Goal: Task Accomplishment & Management: Use online tool/utility

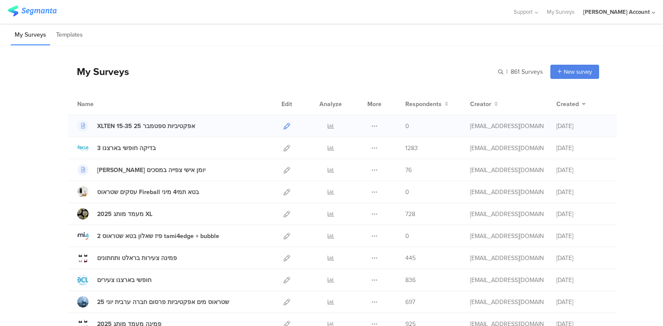
click at [284, 127] on icon at bounding box center [287, 126] width 6 height 6
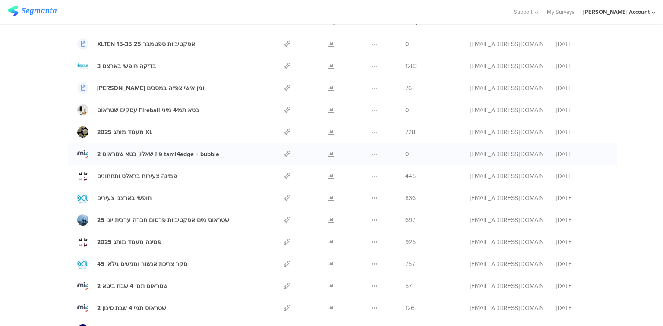
scroll to position [104, 0]
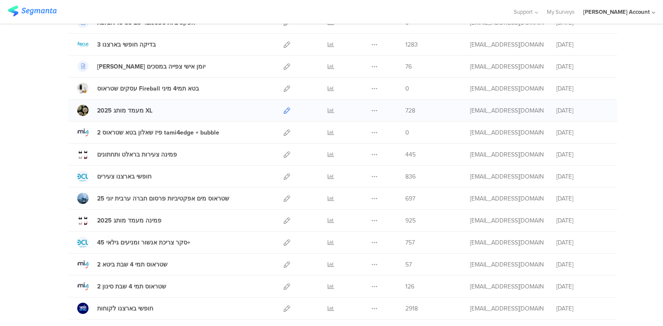
click at [284, 111] on icon at bounding box center [287, 110] width 6 height 6
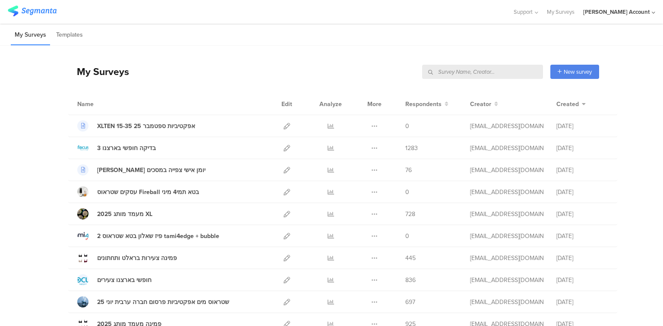
click at [512, 73] on input "text" at bounding box center [482, 72] width 121 height 14
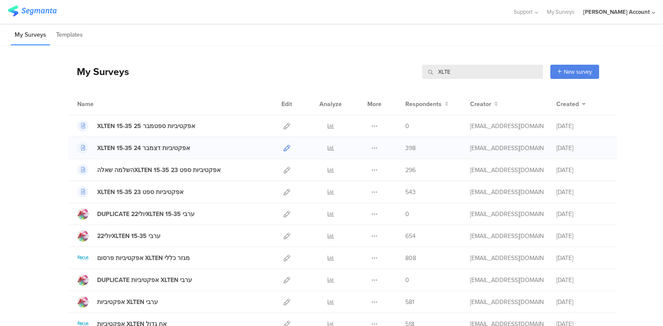
type input "XLTE"
click at [284, 147] on icon at bounding box center [287, 148] width 6 height 6
click at [284, 148] on icon at bounding box center [287, 148] width 6 height 6
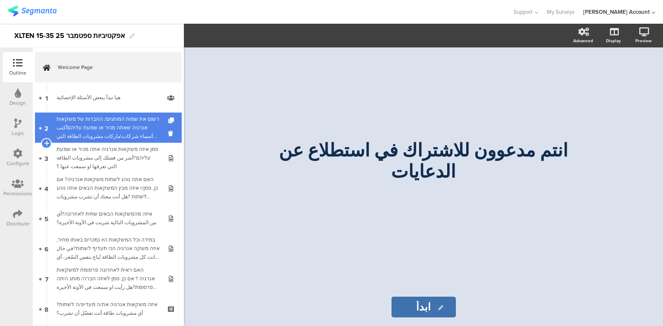
drag, startPoint x: 79, startPoint y: 107, endPoint x: 80, endPoint y: 113, distance: 5.3
click at [79, 107] on link "1 هيا نبدأ ببعض الأسئلة الإحصائية" at bounding box center [108, 97] width 147 height 30
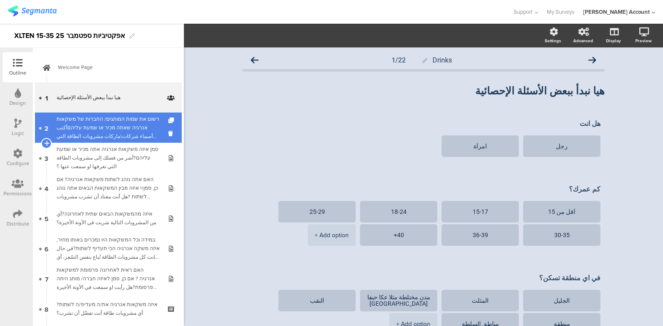
click at [93, 126] on div "רשום את שמות המותגים/ החברות של משקאות אנרגיה שאתה מכיר או שמעת עליהםأكتب أسماء…" at bounding box center [108, 128] width 103 height 26
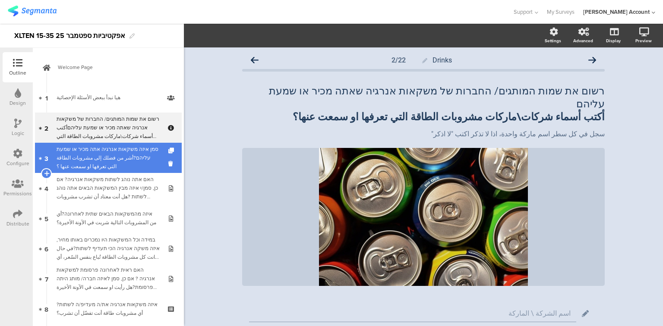
click at [98, 148] on div "סמן איזה משקאות אנרגיה אתה מכיר או שמעת עליהם?أشر من فضلك إلى مشروبات الطاقة ال…" at bounding box center [108, 158] width 103 height 26
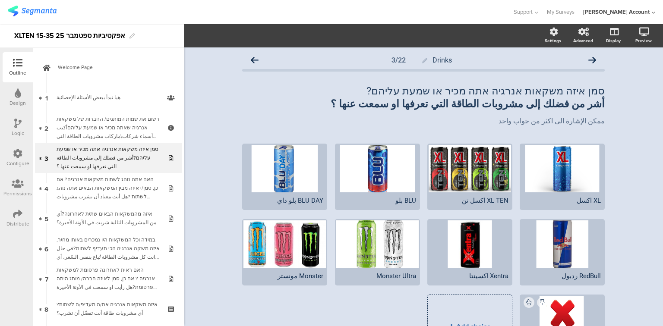
click at [480, 312] on div "Add choice" at bounding box center [470, 327] width 84 height 64
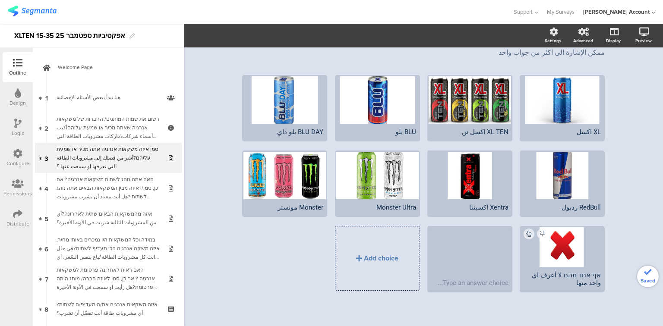
scroll to position [69, 0]
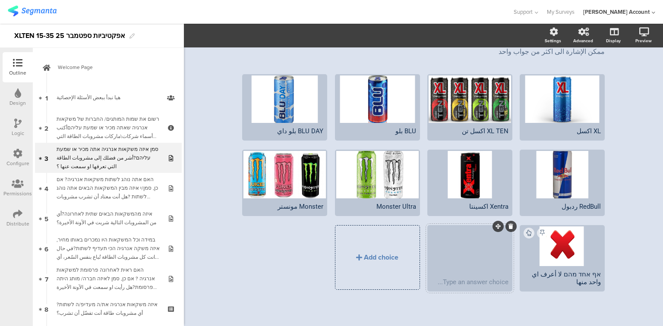
click at [508, 226] on icon at bounding box center [510, 226] width 5 height 5
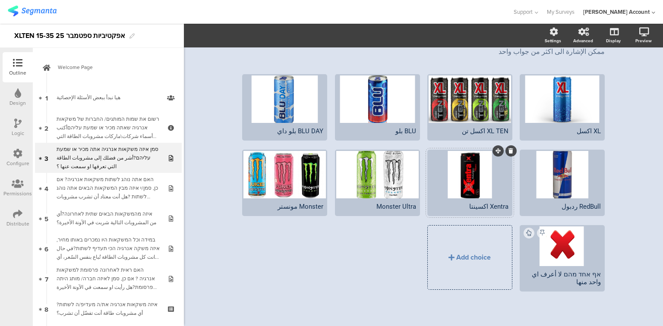
click at [483, 206] on div "Xentra اكسينتا" at bounding box center [469, 207] width 77 height 8
click at [462, 182] on div at bounding box center [470, 174] width 82 height 47
click at [212, 35] on icon "button" at bounding box center [213, 35] width 7 height 7
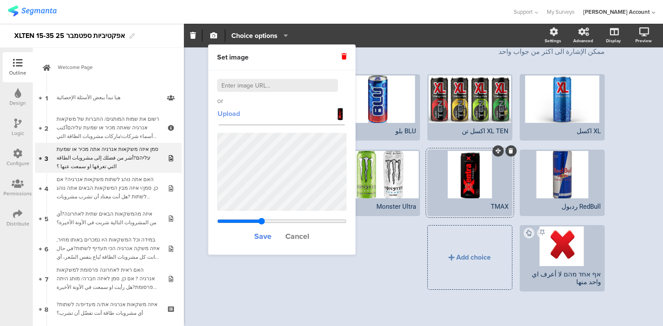
click at [231, 116] on span "Upload" at bounding box center [229, 114] width 22 height 10
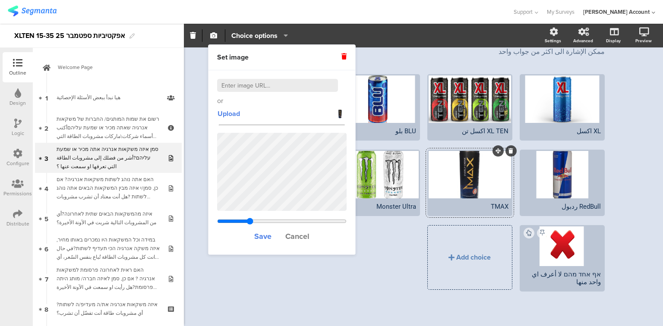
drag, startPoint x: 262, startPoint y: 221, endPoint x: 250, endPoint y: 217, distance: 12.8
type input "1.40843869209809"
click at [250, 218] on input "range" at bounding box center [281, 221] width 129 height 7
click at [266, 237] on span "Save" at bounding box center [262, 236] width 17 height 11
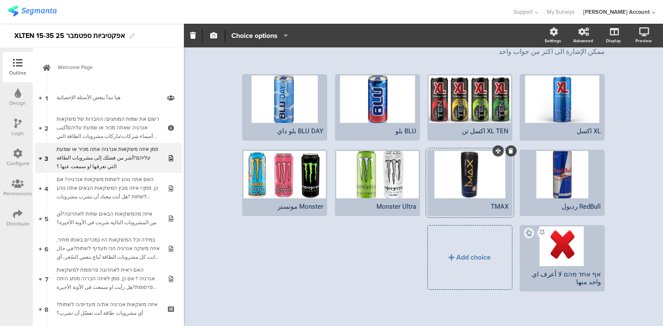
click at [347, 280] on div "XL اكسل XL TEN اكسل تن" at bounding box center [420, 187] width 370 height 227
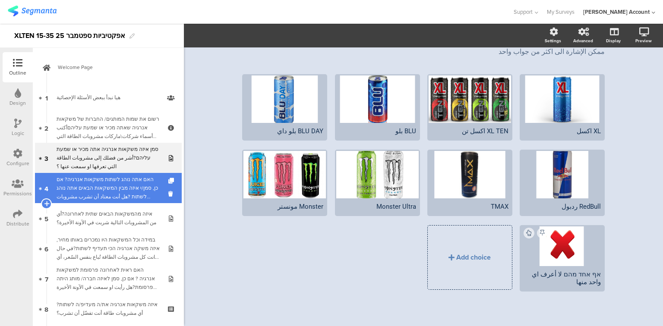
click at [94, 196] on div "האם אתה נוהג לשתות משקאות אנרגיה? אם כן, סמן/י איזה מבין המשקאות הבאים אתה נוהג…" at bounding box center [108, 188] width 103 height 26
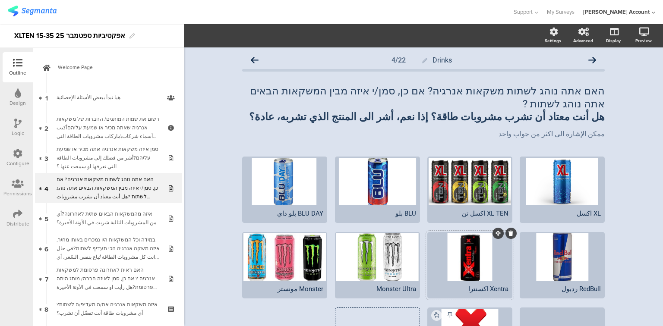
click at [479, 285] on div "Xentra اكسنترا" at bounding box center [469, 289] width 77 height 8
click at [458, 247] on div at bounding box center [470, 257] width 82 height 47
click at [212, 35] on icon "button" at bounding box center [213, 35] width 7 height 7
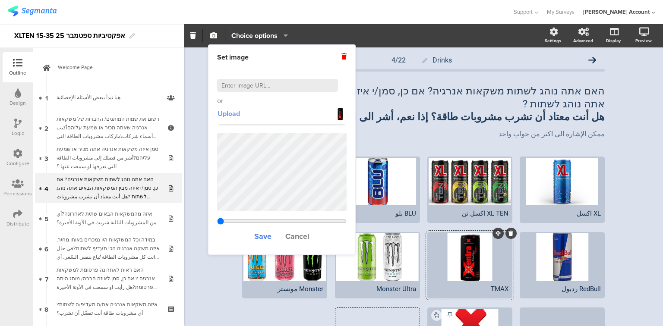
click at [225, 114] on span "Upload" at bounding box center [229, 114] width 22 height 10
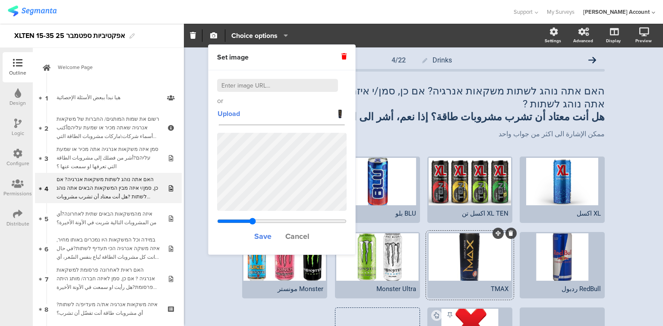
drag, startPoint x: 262, startPoint y: 220, endPoint x: 257, endPoint y: 217, distance: 5.6
type input "1.45643869209809"
click at [252, 218] on input "range" at bounding box center [281, 221] width 129 height 7
click at [263, 237] on span "Save" at bounding box center [262, 236] width 17 height 11
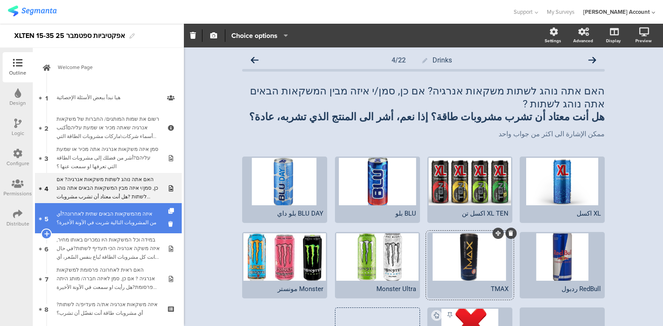
click at [117, 221] on div "איזה מהמשקאות הבאים שתית לאחרונה?أي من المشروبات التالية شربت في الآونة الأخ﻿ير…" at bounding box center [108, 218] width 103 height 17
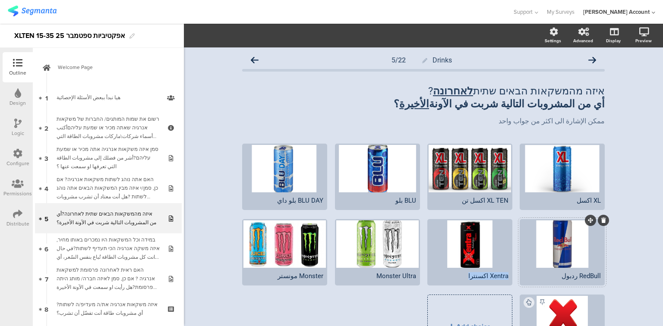
drag, startPoint x: 467, startPoint y: 275, endPoint x: 531, endPoint y: 271, distance: 64.5
click at [531, 271] on span "XL اكسل XL TEN اكسل تن" at bounding box center [420, 290] width 370 height 159
click at [453, 250] on div at bounding box center [470, 244] width 82 height 47
click at [209, 37] on span "button" at bounding box center [213, 35] width 10 height 7
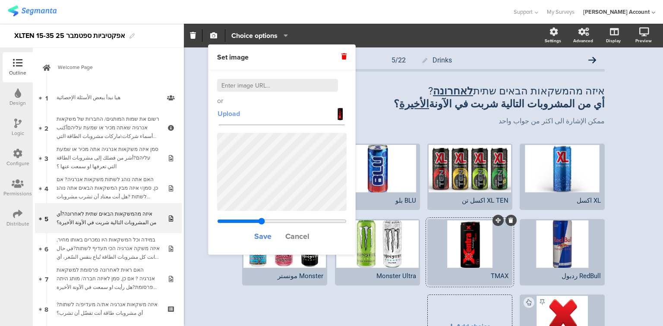
click at [232, 114] on span "Upload" at bounding box center [229, 114] width 22 height 10
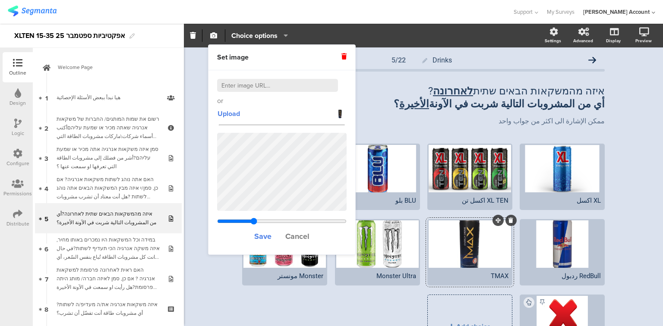
drag, startPoint x: 261, startPoint y: 221, endPoint x: 254, endPoint y: 221, distance: 7.3
click at [254, 221] on input "range" at bounding box center [281, 221] width 129 height 7
click at [252, 220] on input "range" at bounding box center [281, 221] width 129 height 7
type input "1.41543869209809"
click at [250, 221] on input "range" at bounding box center [281, 221] width 129 height 7
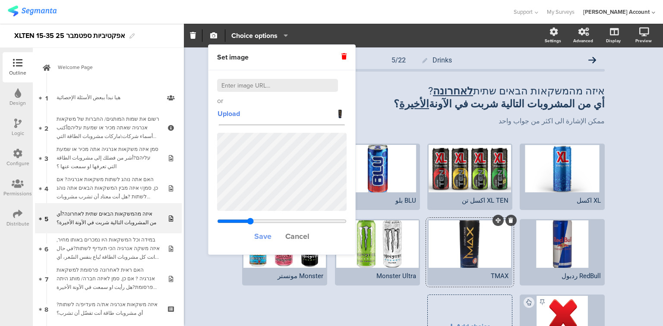
click at [260, 236] on span "Save" at bounding box center [262, 236] width 17 height 11
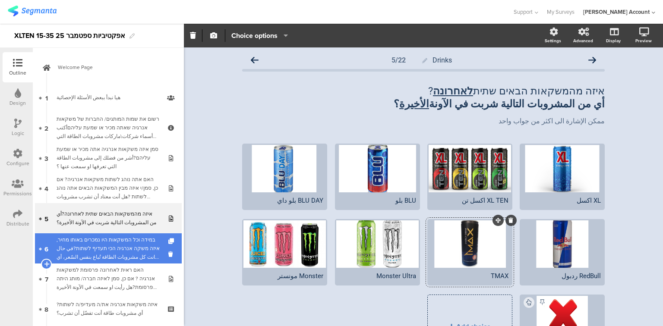
click at [99, 245] on div "במידה וכל המשקאות היו נמכרים באותו מחיר, איזה משקה אנרגיה הכי תעדיף לשתות?في حا…" at bounding box center [108, 249] width 103 height 26
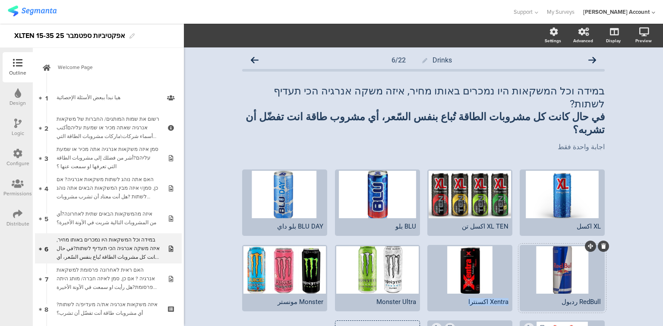
drag, startPoint x: 464, startPoint y: 277, endPoint x: 565, endPoint y: 272, distance: 101.1
click at [565, 272] on span "XL اكسل XL TEN اكسل تن" at bounding box center [420, 316] width 370 height 159
click at [453, 246] on div at bounding box center [470, 269] width 82 height 47
click at [215, 35] on icon "button" at bounding box center [213, 35] width 7 height 7
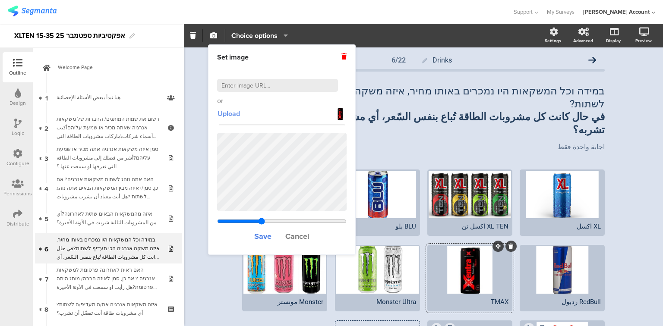
click at [226, 115] on span "Upload" at bounding box center [229, 114] width 22 height 10
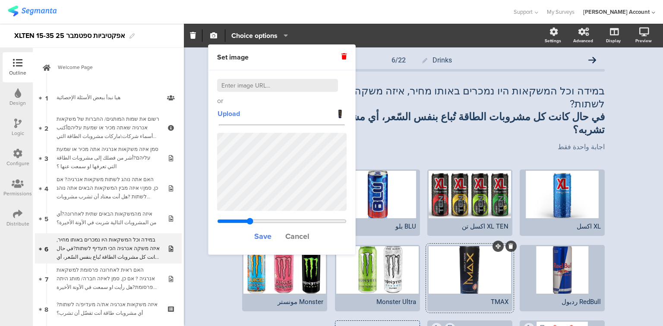
drag, startPoint x: 262, startPoint y: 221, endPoint x: 249, endPoint y: 219, distance: 12.6
type input "1.40143869209809"
click at [249, 219] on input "range" at bounding box center [281, 221] width 129 height 7
click at [262, 236] on span "Save" at bounding box center [262, 236] width 17 height 11
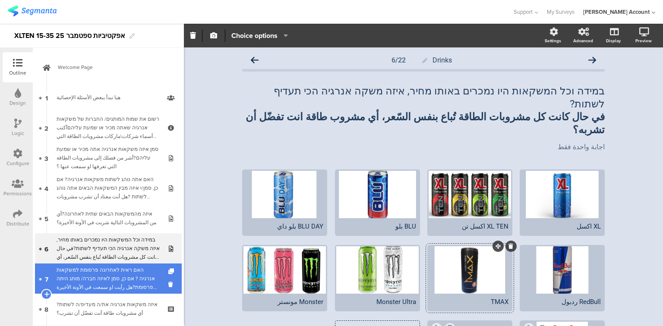
click at [92, 286] on div "האם ראית לאחרונה פרסומת למשקאות אנרגיה ? אם כן, סמן לאיזה חברה/ מותג היתה הפרסו…" at bounding box center [108, 279] width 103 height 26
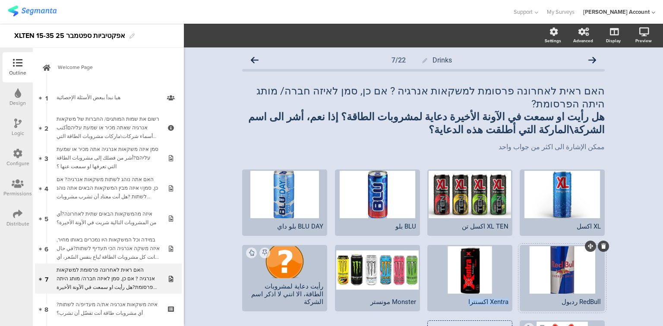
drag, startPoint x: 460, startPoint y: 287, endPoint x: 544, endPoint y: 284, distance: 83.8
click at [544, 284] on span "XL اكسل XL TEN اكسل تن" at bounding box center [420, 316] width 370 height 159
click at [455, 266] on div at bounding box center [470, 269] width 82 height 47
click at [211, 33] on icon "button" at bounding box center [213, 35] width 7 height 7
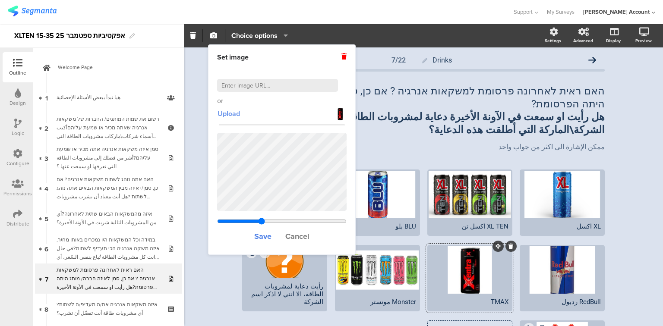
click at [228, 115] on span "Upload" at bounding box center [229, 114] width 22 height 10
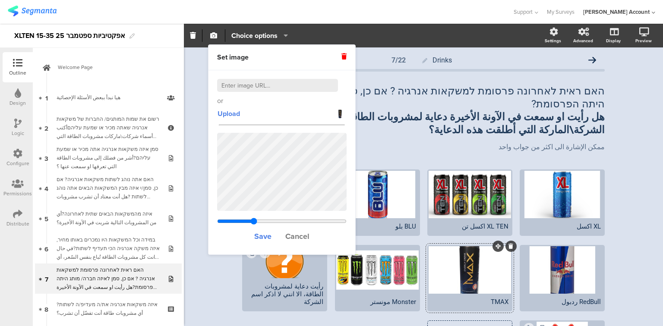
drag, startPoint x: 261, startPoint y: 221, endPoint x: 254, endPoint y: 219, distance: 7.1
click at [254, 219] on input "range" at bounding box center [281, 221] width 129 height 7
type input "1.41543869209809"
click at [250, 219] on input "range" at bounding box center [281, 221] width 129 height 7
click at [260, 237] on span "Save" at bounding box center [262, 236] width 17 height 11
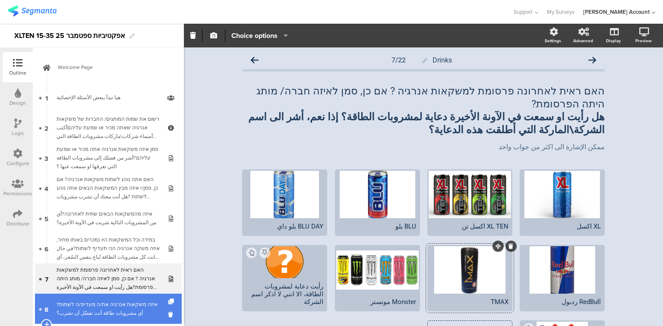
click at [109, 305] on div "איזה משקאות אנרגיה את/ה מעדיפ/ה לשתות?أي مشروبات طاقة أنت تفضّل أن تشرب؟" at bounding box center [108, 308] width 103 height 17
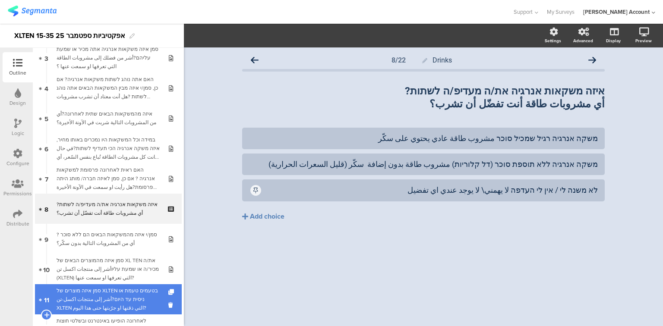
scroll to position [104, 0]
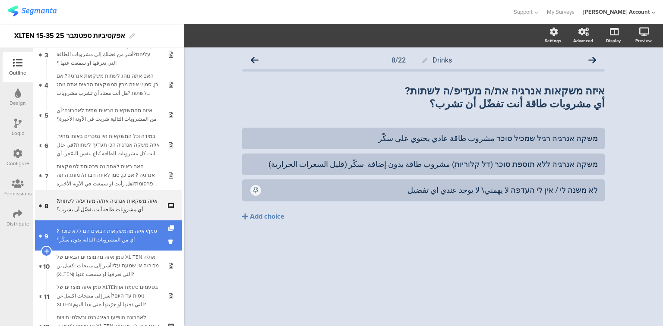
click at [98, 242] on div "סמן/י איזה מהמשקאות הבאים הם ללא סוכר ?أي من المشروبات التالية بدون سكّر؟" at bounding box center [108, 235] width 103 height 17
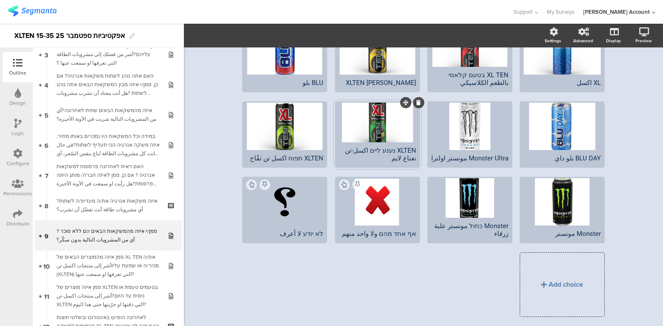
scroll to position [138, 0]
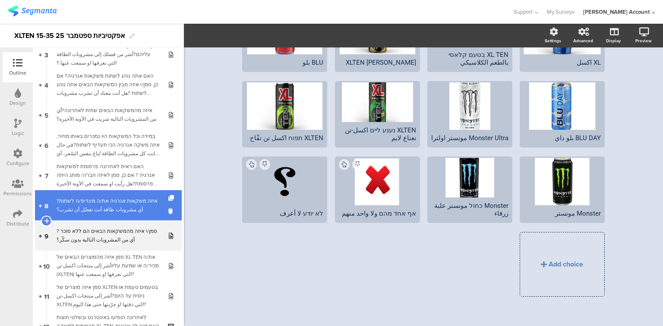
click at [67, 204] on div "איזה משקאות אנרגיה את/ה מעדיפ/ה לשתות?أي مشروبات طاقة أنت تفضّل أن تشرب؟" at bounding box center [108, 205] width 103 height 17
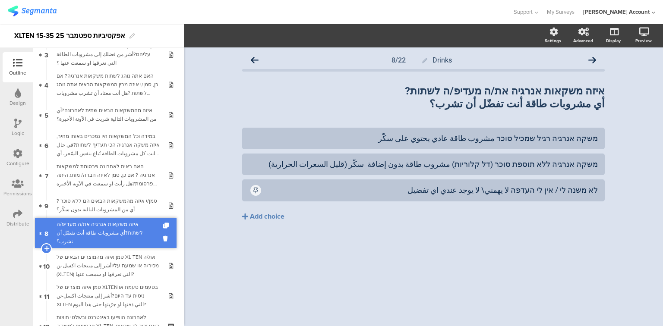
drag, startPoint x: 67, startPoint y: 204, endPoint x: 64, endPoint y: 231, distance: 27.8
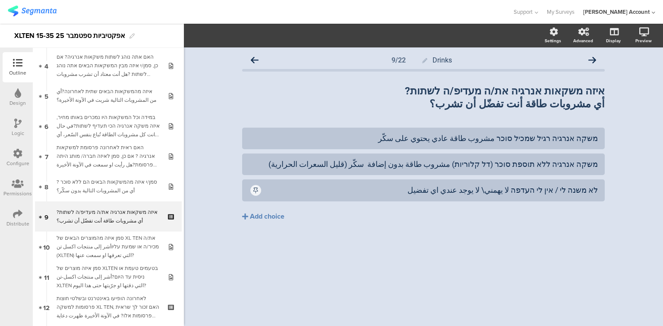
scroll to position [138, 0]
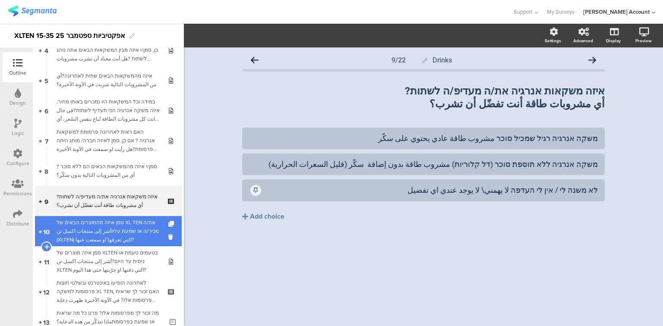
click at [79, 228] on div "סמן איזה מהמוצרים הבאים של XL TEN את/ה מכיר/ה או שמעת עליוأشر إلى منتجات اكسل ت…" at bounding box center [108, 231] width 103 height 26
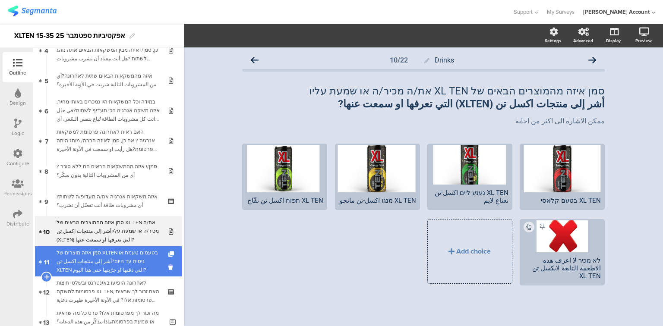
click at [103, 261] on div "סמן איזה מוצרים של XLTEN בטעמים טעמת או ניסית עד היום?أشر إلى منتجات اكسل-تن XL…" at bounding box center [108, 262] width 103 height 26
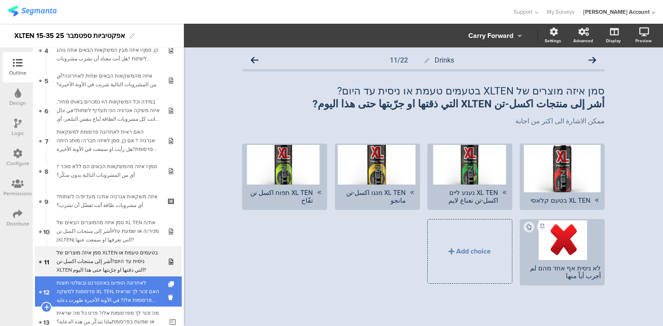
click at [117, 287] on div "לאחרונה הופיעו באינטרנט ובשלטי חוצות פרסומות למשקה XL TEN, האם זכור לך שראית פר…" at bounding box center [108, 292] width 103 height 26
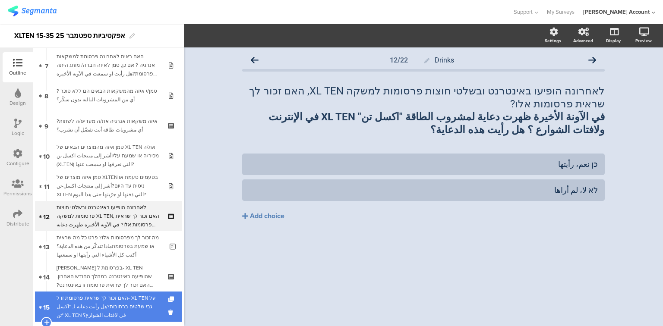
scroll to position [242, 0]
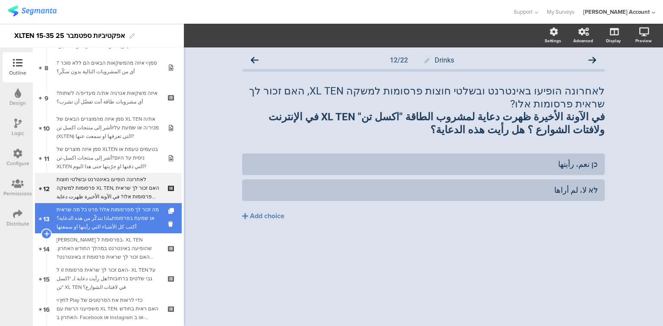
click at [105, 221] on div "מה זכור לך מפרסומות אלו? פרט כל מה שראית או שמעת בפרסומתماذا تتذكّر من هذه الدع…" at bounding box center [110, 218] width 107 height 26
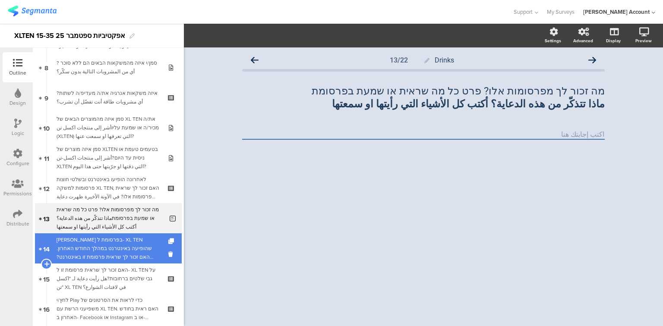
click at [112, 246] on div "[PERSON_NAME] בפרסומת ל- XL TEN שהופיעה באינטרנט במהלך החודש האחרון. האם זכור ל…" at bounding box center [108, 249] width 103 height 26
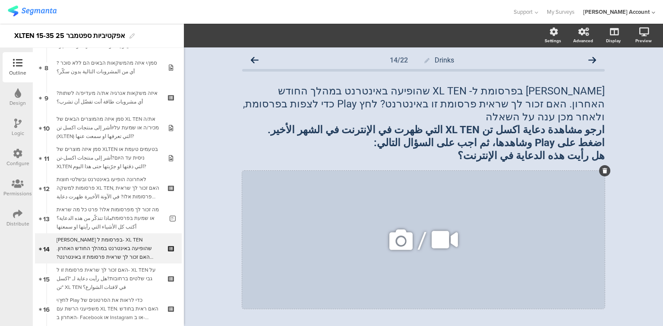
click at [444, 231] on icon at bounding box center [445, 239] width 32 height 29
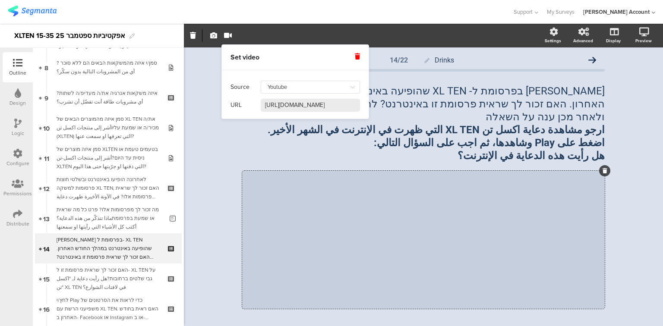
click at [283, 106] on input "https://www.youtube.com/watch?v=PPtSxNuP244" at bounding box center [310, 105] width 99 height 13
paste input "FYwoZM6hUyw"
type input "https://www.youtube.com/watch?v=FYwoZM6hUyw"
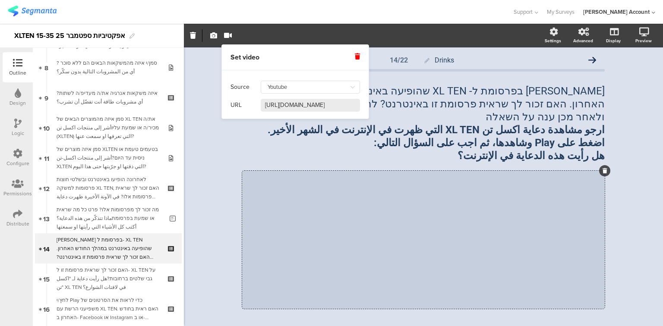
scroll to position [0, 43]
click at [218, 153] on div "Drinks 14/22 אנא צפה בפרסומת ל- XL TEN שהופיעה באינטרנט במהלך החודש האחרון. האם…" at bounding box center [423, 240] width 479 height 387
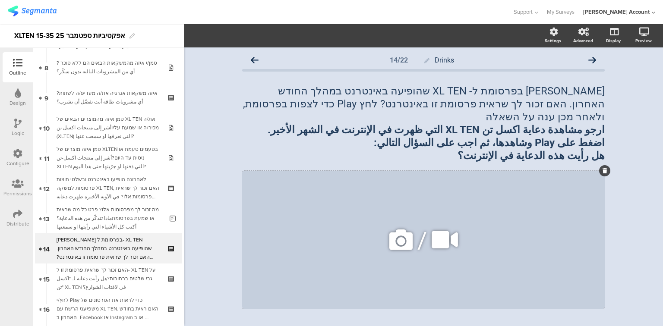
click at [456, 180] on div "/" at bounding box center [423, 240] width 363 height 138
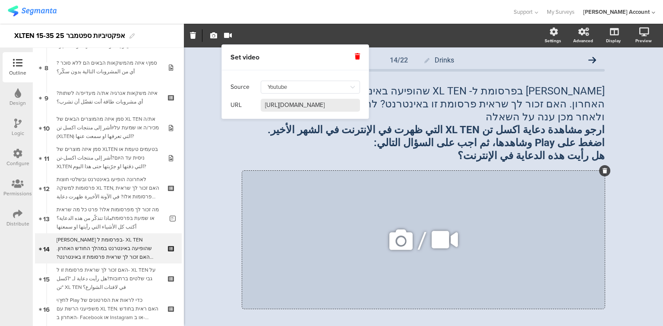
click at [459, 171] on div "/" at bounding box center [423, 240] width 363 height 138
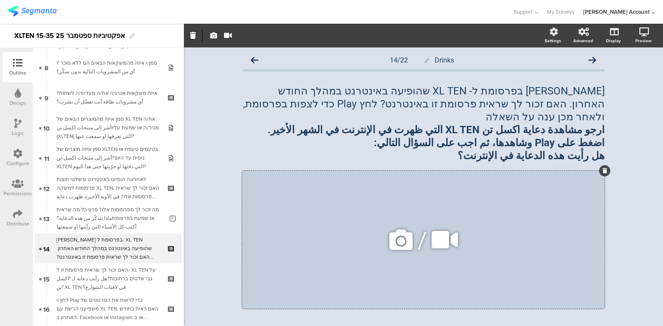
click at [459, 171] on div "/" at bounding box center [423, 240] width 363 height 138
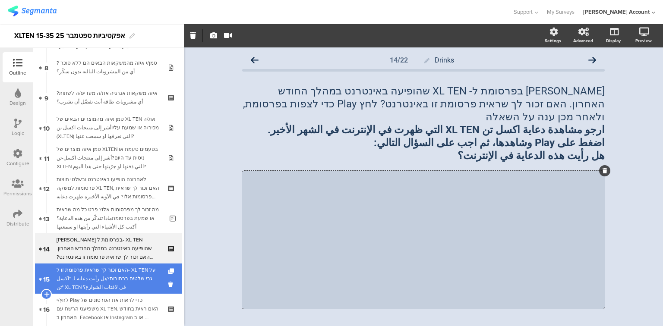
click at [121, 290] on div "האם זכור לך שראית פרסומת זו ל- XL TEN על גבי שלטים ברחובות?هل رأيت دعاية لـ "اك…" at bounding box center [108, 279] width 103 height 26
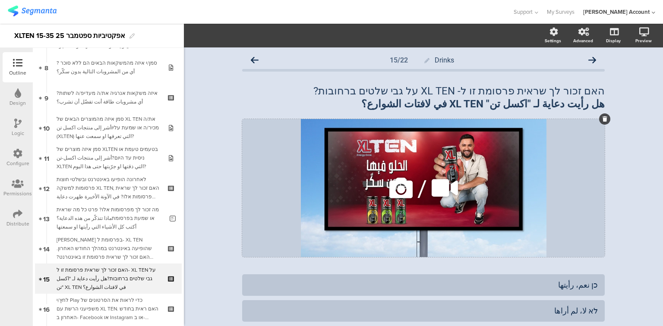
click at [398, 195] on icon at bounding box center [400, 188] width 29 height 29
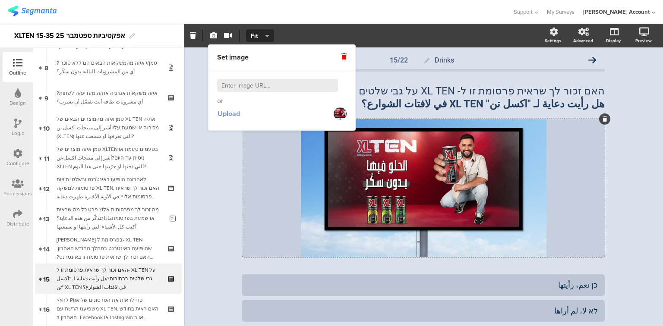
click at [228, 112] on span "Upload" at bounding box center [229, 114] width 22 height 10
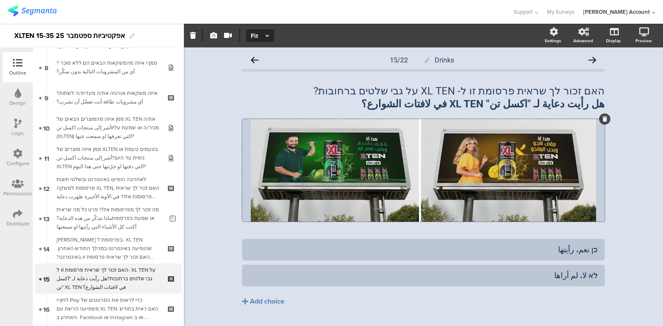
click at [209, 193] on div "Drinks 15/22 האם זכור לך שראית פרסומת זו ל- XL TEN על גבי שלטים ברחובות? هل رأي…" at bounding box center [423, 197] width 479 height 300
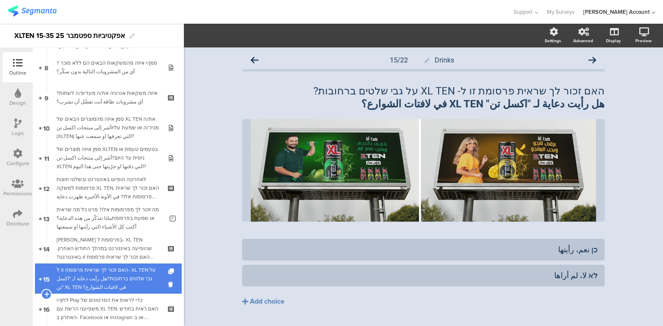
click at [113, 276] on div "האם זכור לך שראית פרסומת זו ל- XL TEN על גבי שלטים ברחובות?هل رأيت دعاية لـ "اك…" at bounding box center [108, 279] width 103 height 26
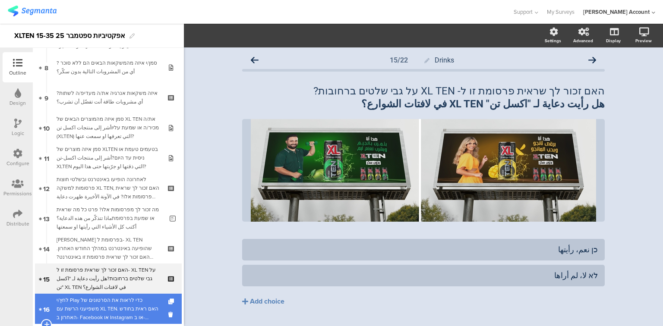
click at [126, 311] on div "לחץ/י Play כדי לראות את הסרטונים של משפיעני הרשת עם XL TEN. האם ראית בחודש האחר…" at bounding box center [108, 309] width 103 height 26
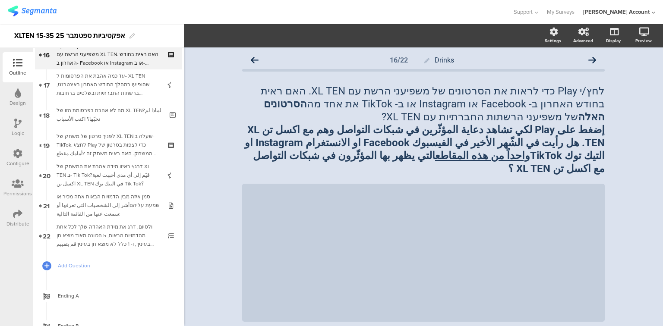
scroll to position [531, 0]
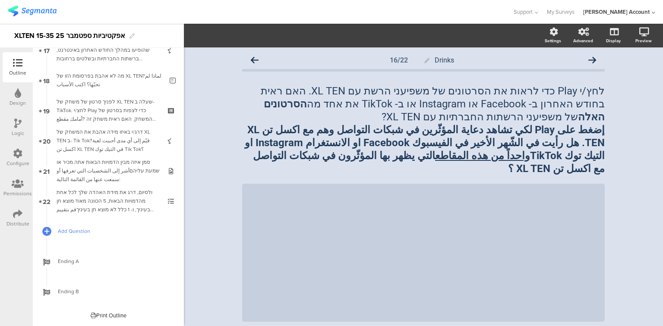
click at [60, 230] on span "Add Question" at bounding box center [113, 231] width 111 height 9
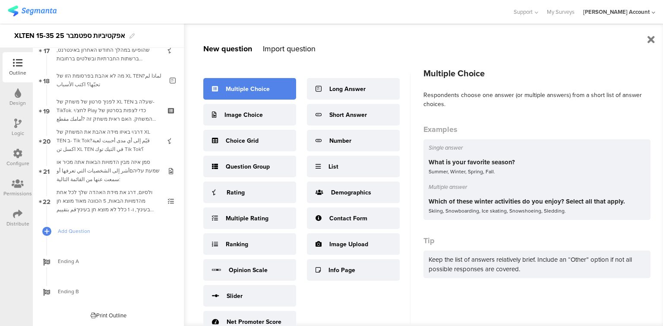
click at [226, 94] on div "Multiple Choice" at bounding box center [249, 89] width 93 height 22
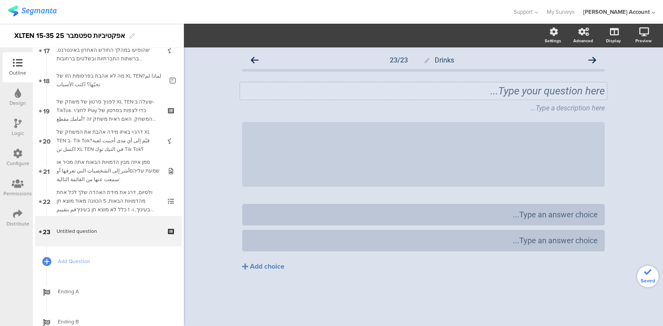
click at [501, 94] on div "Type your question here..." at bounding box center [423, 90] width 367 height 17
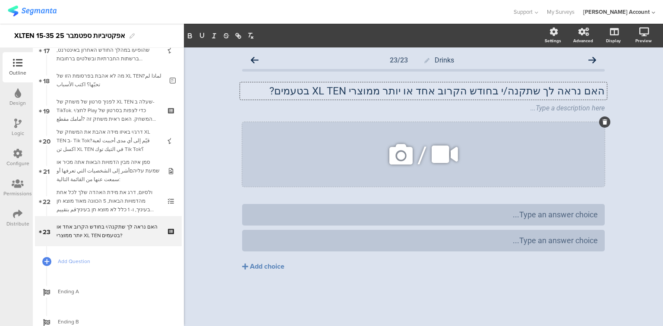
click at [397, 151] on icon at bounding box center [400, 154] width 29 height 29
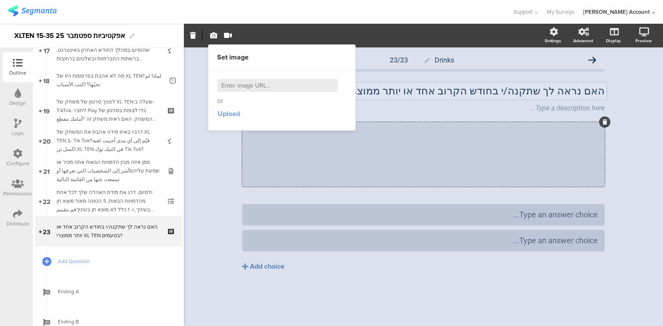
click at [232, 116] on span "Upload" at bounding box center [229, 114] width 22 height 10
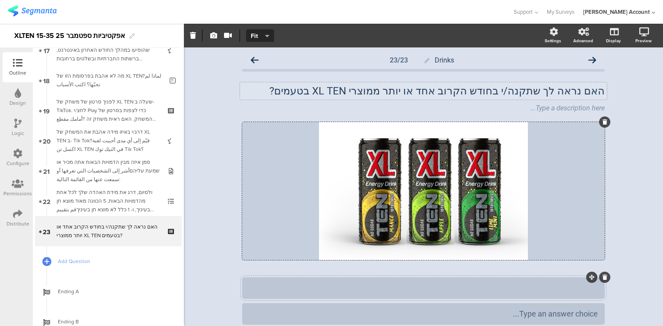
click at [455, 287] on div at bounding box center [423, 288] width 349 height 10
click at [489, 287] on div at bounding box center [423, 288] width 349 height 10
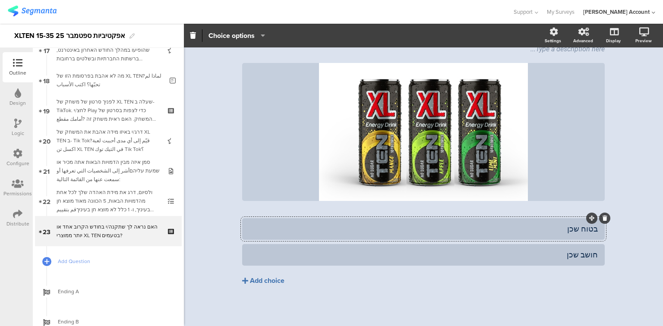
click at [263, 281] on div "Add choice" at bounding box center [267, 281] width 35 height 9
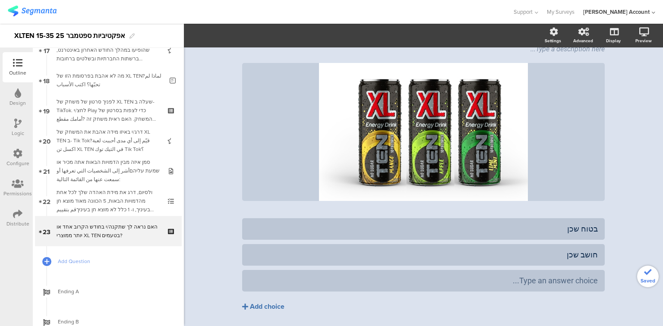
click at [264, 305] on div "Add choice" at bounding box center [267, 307] width 35 height 9
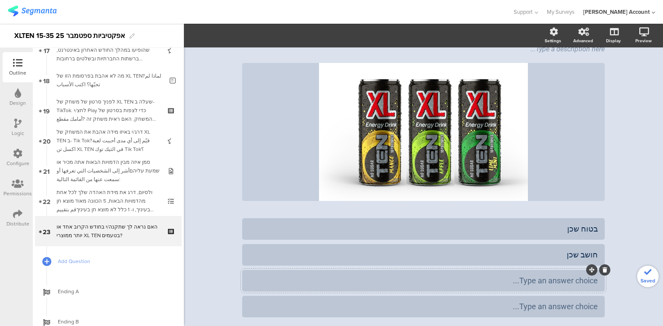
click at [319, 285] on div "Type an answer choice..." at bounding box center [423, 281] width 349 height 10
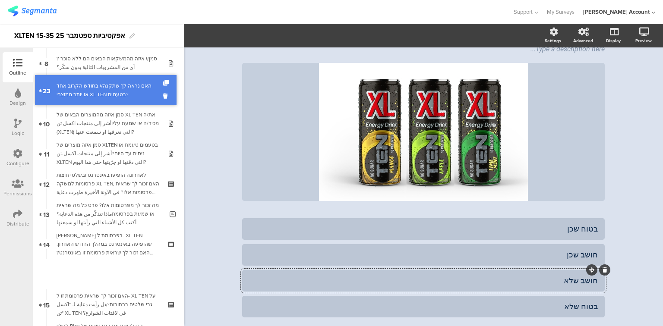
scroll to position [229, 0]
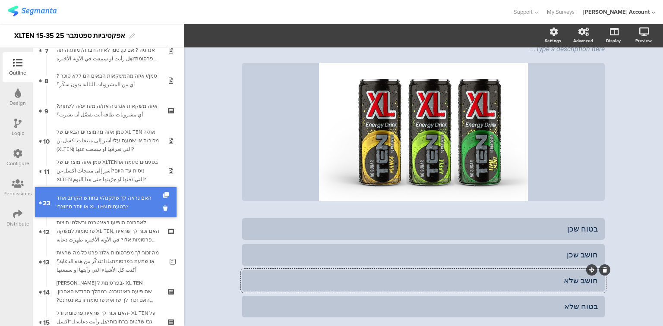
drag, startPoint x: 94, startPoint y: 238, endPoint x: 41, endPoint y: 209, distance: 60.5
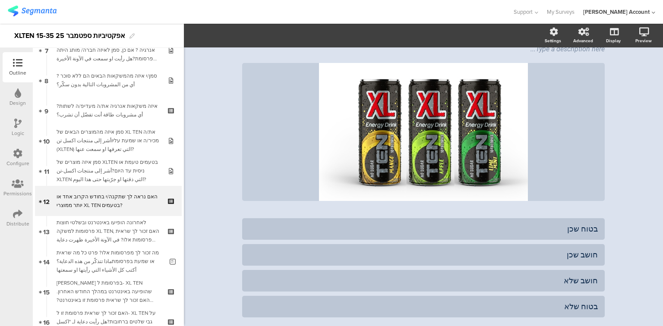
scroll to position [561, 0]
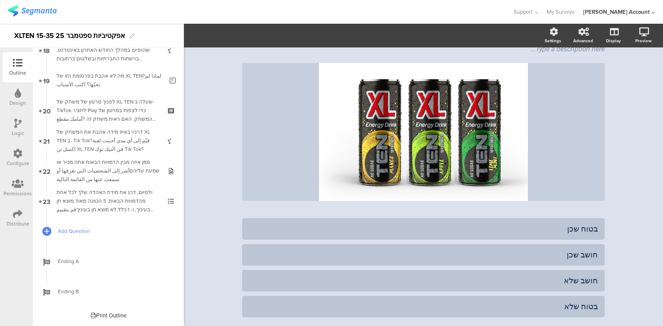
click at [76, 232] on span "Add Question" at bounding box center [113, 231] width 111 height 9
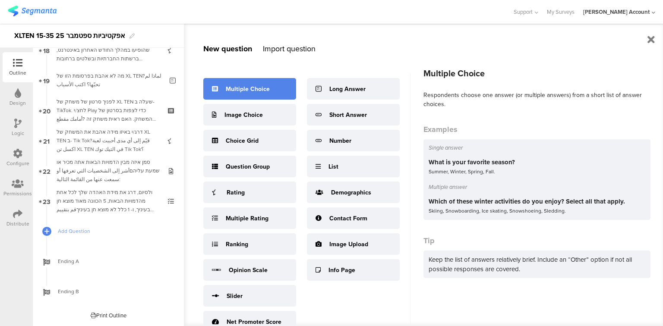
click at [270, 85] on div "Multiple Choice" at bounding box center [249, 89] width 93 height 22
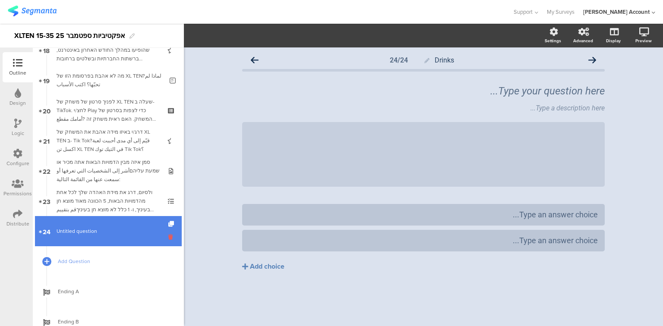
click at [168, 237] on icon at bounding box center [171, 237] width 7 height 8
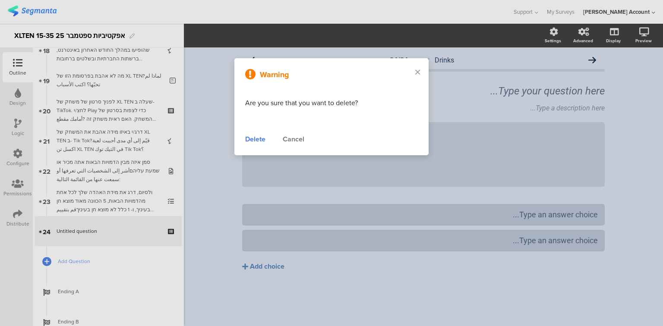
click at [250, 140] on div "Delete" at bounding box center [255, 139] width 20 height 10
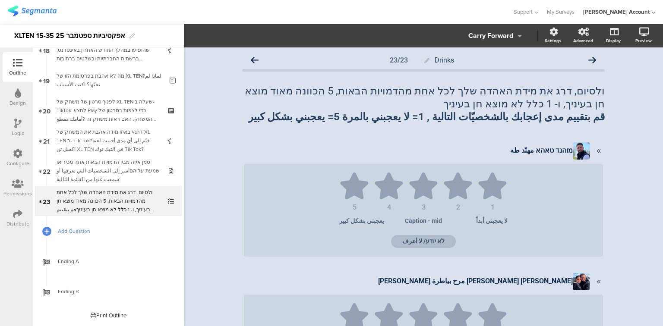
click at [71, 233] on span "Add Question" at bounding box center [113, 231] width 111 height 9
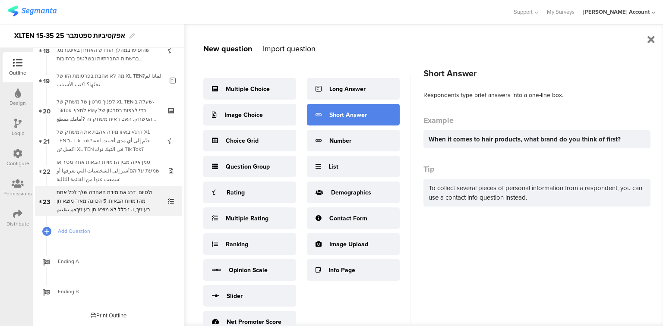
click at [352, 121] on div "Short Answer" at bounding box center [353, 115] width 93 height 22
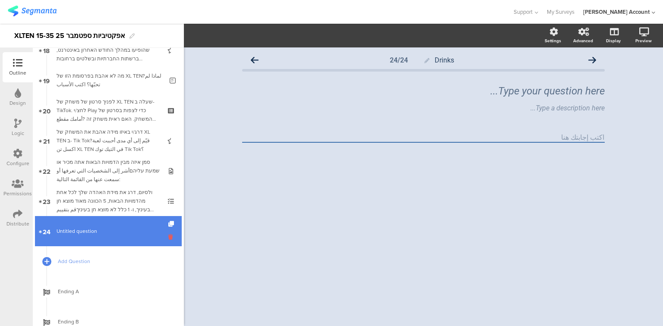
click at [168, 237] on icon at bounding box center [171, 237] width 7 height 8
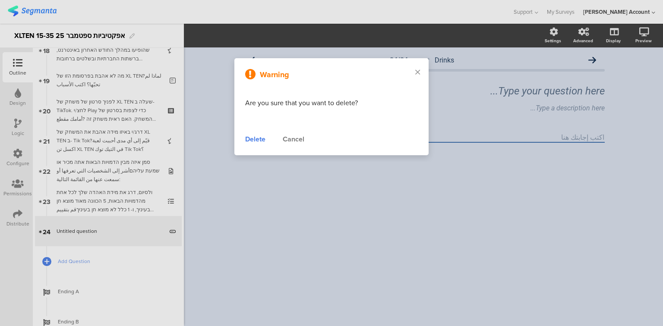
click at [252, 138] on div "Delete" at bounding box center [255, 139] width 20 height 10
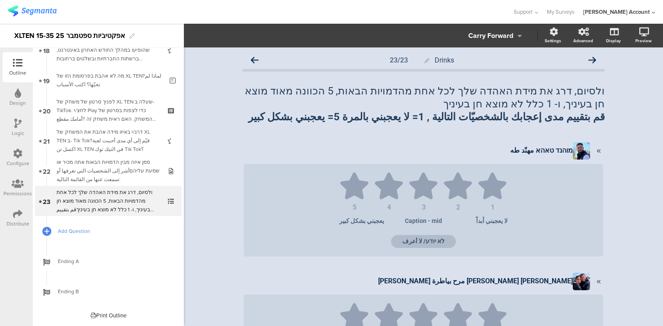
click at [74, 231] on span "Add Question" at bounding box center [113, 231] width 111 height 9
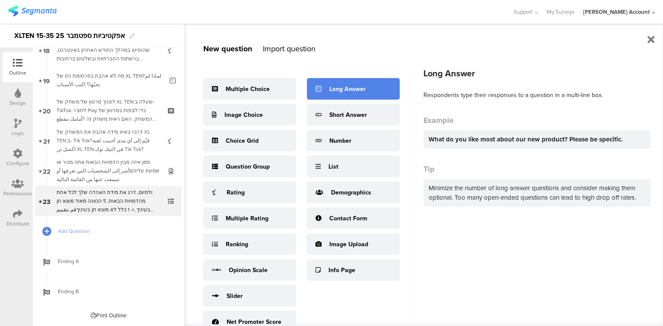
click at [339, 92] on div "Long Answer" at bounding box center [347, 89] width 36 height 9
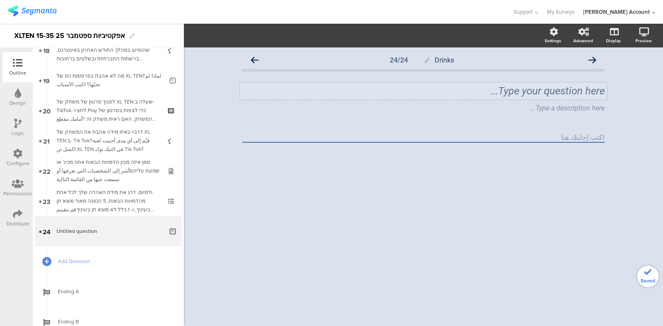
click at [464, 86] on div "Type your question here..." at bounding box center [423, 90] width 367 height 17
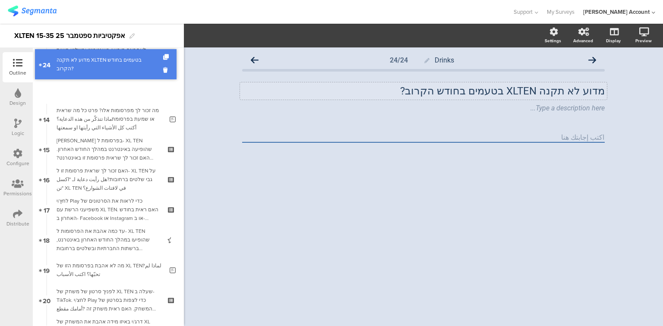
scroll to position [384, 0]
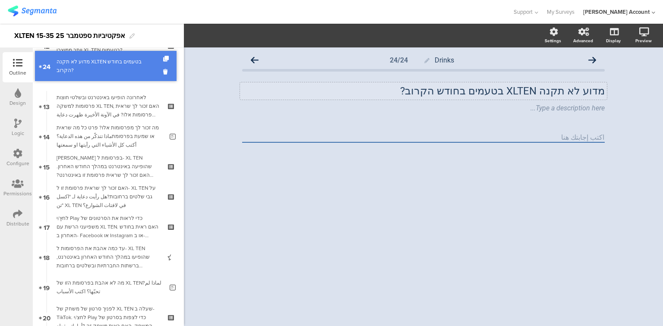
drag, startPoint x: 80, startPoint y: 231, endPoint x: 49, endPoint y: 66, distance: 168.2
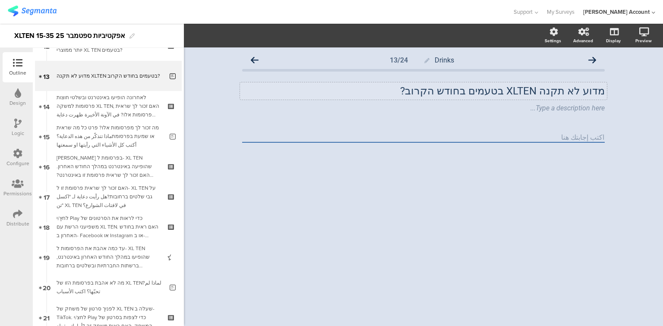
click at [15, 128] on div at bounding box center [17, 124] width 7 height 11
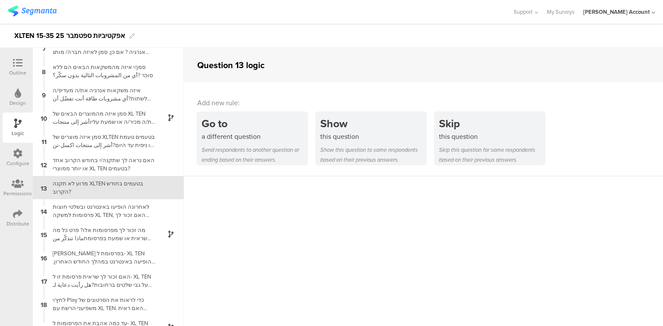
scroll to position [152, 0]
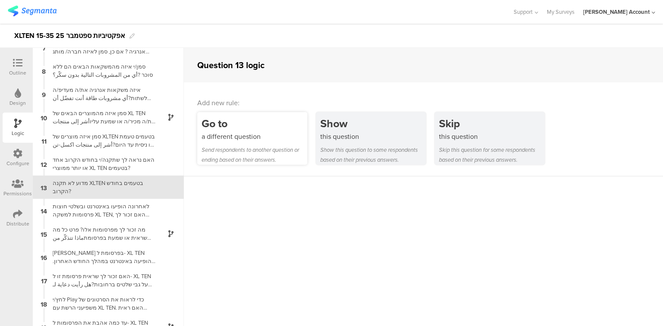
click at [259, 137] on div "a different question" at bounding box center [255, 137] width 106 height 10
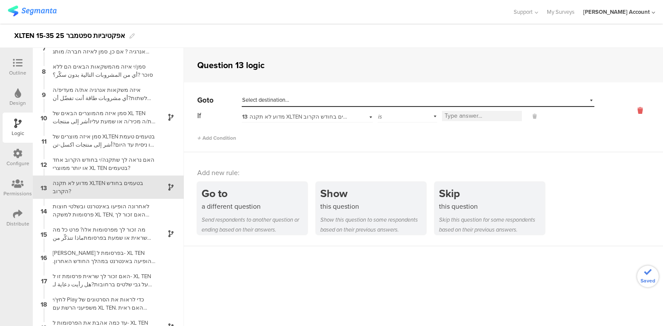
click at [635, 111] on icon at bounding box center [640, 111] width 21 height 10
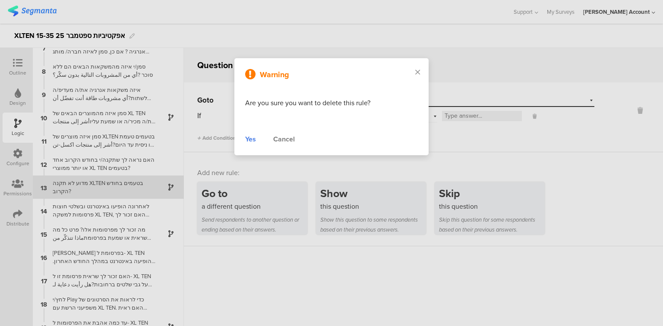
click at [248, 139] on div "Yes" at bounding box center [250, 139] width 11 height 10
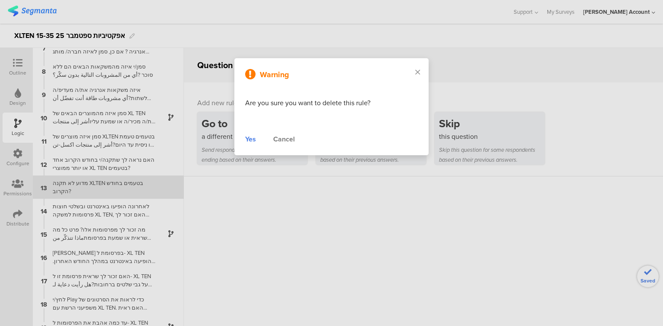
click at [345, 140] on div "this question" at bounding box center [373, 137] width 106 height 10
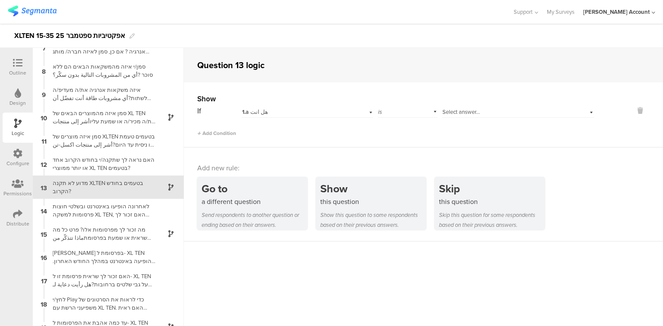
click at [274, 114] on div "1.a هل انت" at bounding box center [295, 112] width 107 height 8
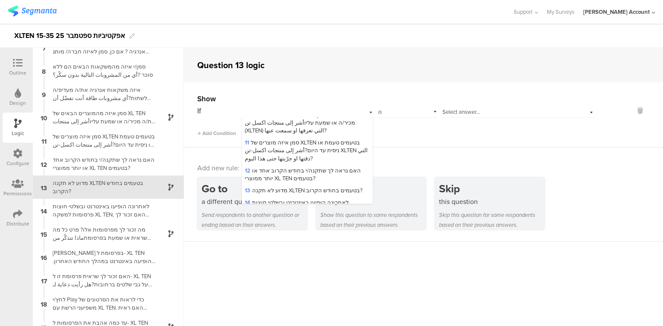
scroll to position [311, 0]
click at [281, 167] on span "12 האם נראה לך שתקנה/י בחודש הקרוב אחד או יותר ממוצרי XL TEN בטעמים?" at bounding box center [303, 172] width 116 height 16
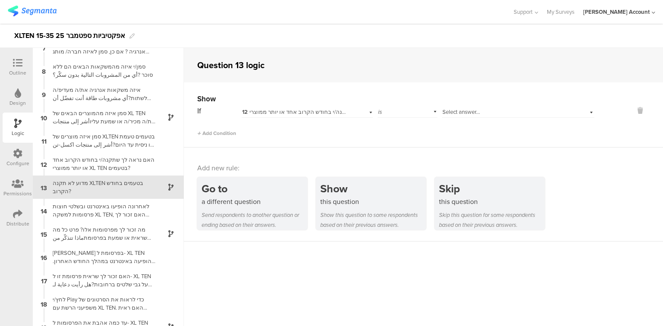
click at [489, 114] on div "Select answer..." at bounding box center [505, 112] width 127 height 8
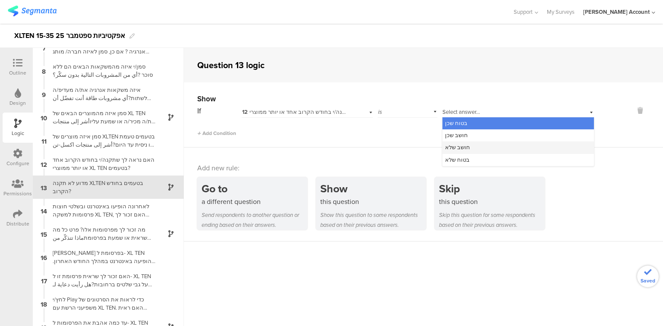
click at [479, 148] on div "חושב שלא" at bounding box center [518, 148] width 152 height 12
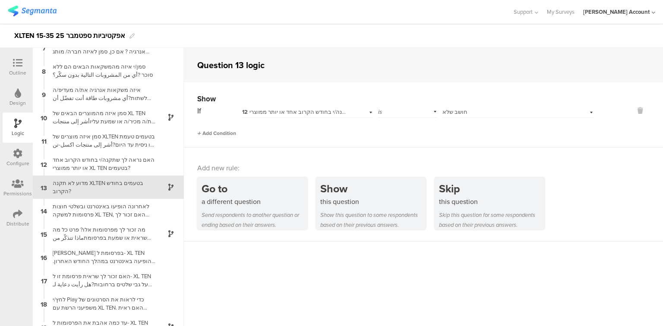
click at [213, 134] on span "Add Condition" at bounding box center [216, 133] width 39 height 8
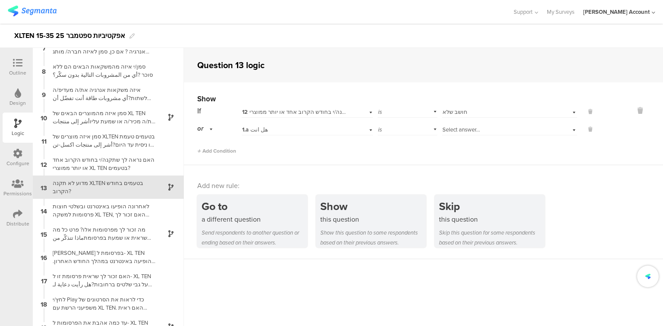
drag, startPoint x: 267, startPoint y: 129, endPoint x: 265, endPoint y: 134, distance: 4.9
click at [267, 129] on div "1.a هل انت" at bounding box center [295, 130] width 107 height 8
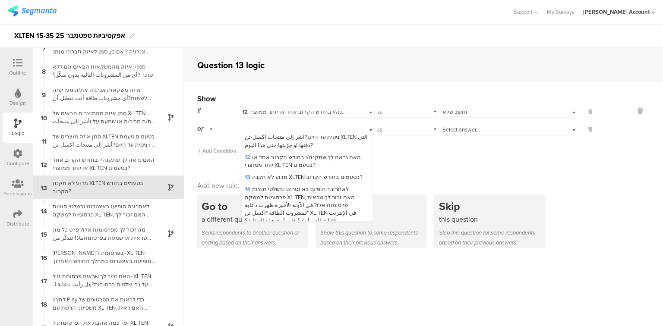
scroll to position [345, 0]
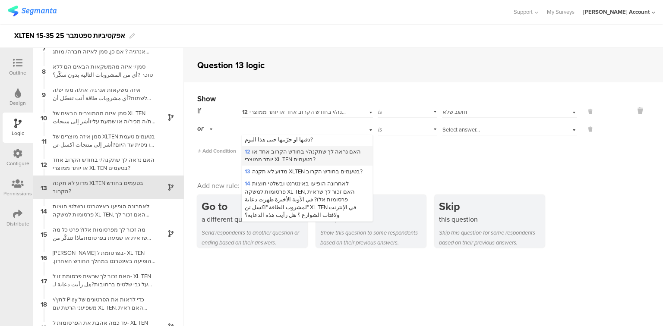
click at [288, 155] on div "12 האם נראה לך שתקנה/י בחודש הקרוב אחד או יותר ממוצרי XL TEN בטעמים?" at bounding box center [307, 156] width 130 height 20
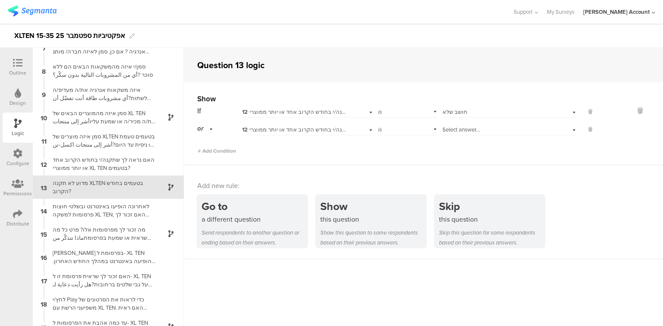
scroll to position [0, 0]
click at [458, 123] on div "Select answer..." at bounding box center [509, 128] width 135 height 13
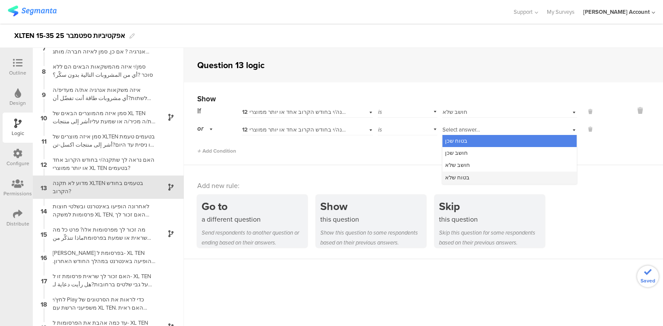
click at [469, 180] on div "בטוח שלא" at bounding box center [509, 178] width 134 height 12
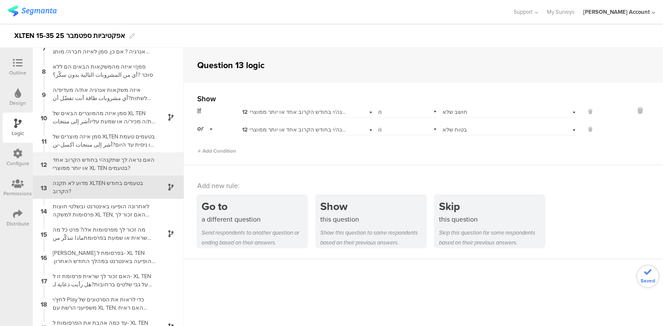
click at [80, 167] on div "האם נראה לך שתקנה/י בחודש הקרוב אחד או יותר ממוצרי XL TEN בטעמים?" at bounding box center [101, 164] width 108 height 16
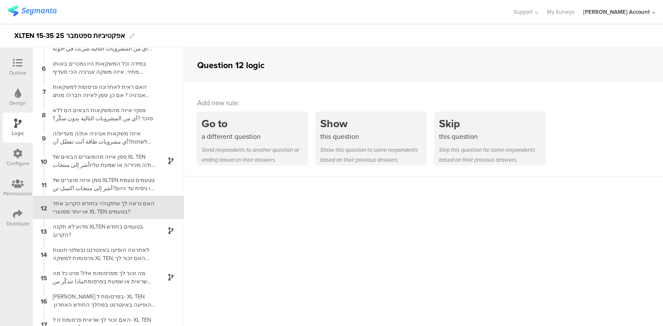
scroll to position [129, 0]
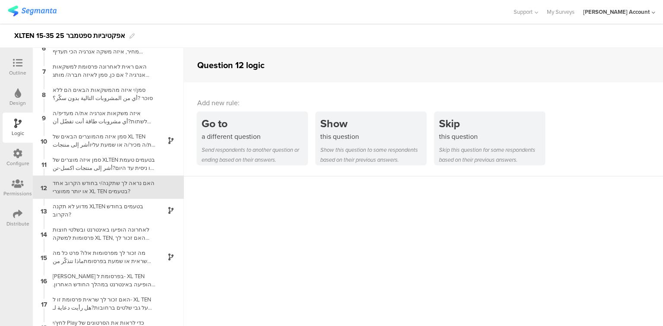
click at [17, 64] on icon at bounding box center [17, 62] width 9 height 9
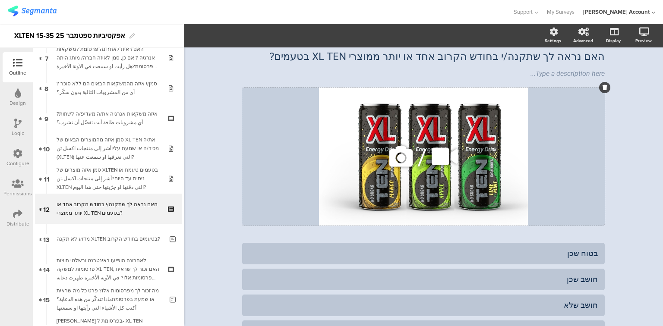
scroll to position [243, 0]
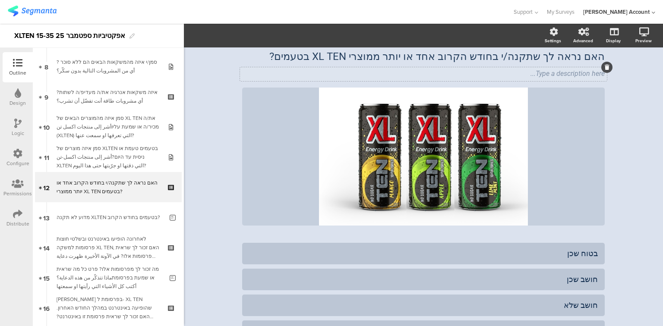
click at [605, 68] on div "Drinks 12/24 האם נראה לך שתקנה/י בחודש הקרוב אחד או יותר ממוצרי XL TEN בטעמים? …" at bounding box center [424, 208] width 380 height 390
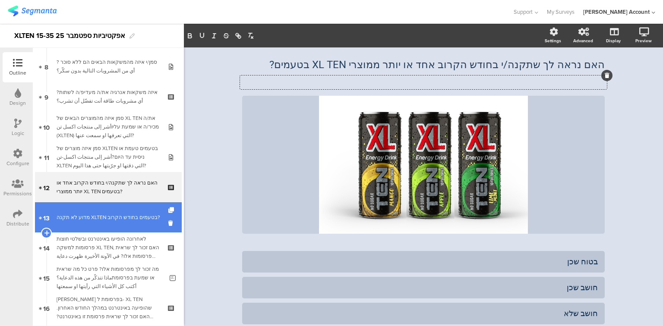
click at [86, 226] on link "13 מדוע לא תקנה XLTEN בטעמים בחודש הקרוב?" at bounding box center [108, 217] width 147 height 30
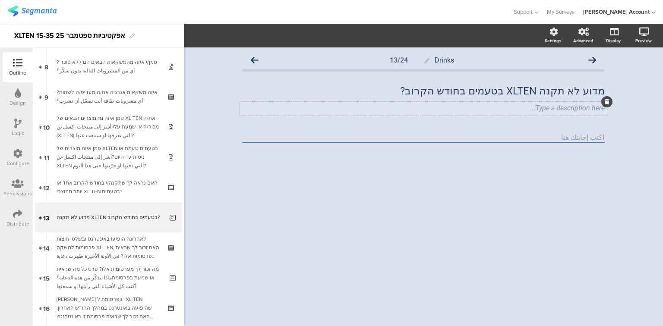
click at [486, 107] on div "Type a description here..." at bounding box center [423, 109] width 367 height 14
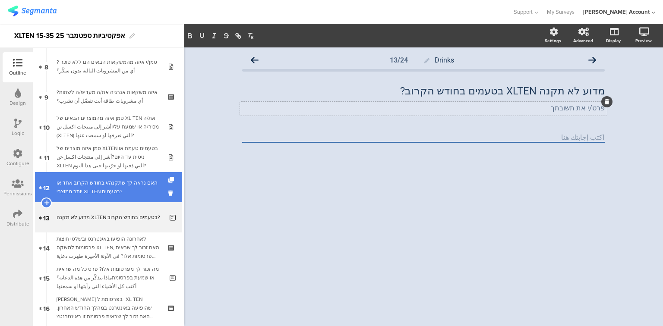
click at [101, 188] on div "האם נראה לך שתקנה/י בחודש הקרוב אחד או יותר ממוצרי XL TEN בטעמים?" at bounding box center [108, 187] width 103 height 17
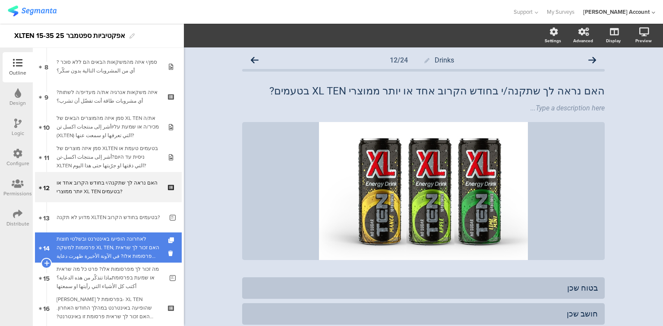
click at [103, 250] on div "לאחרונה הופיעו באינטרנט ובשלטי חוצות פרסומות למשקה XL TEN, האם זכור לך שראית פר…" at bounding box center [108, 248] width 103 height 26
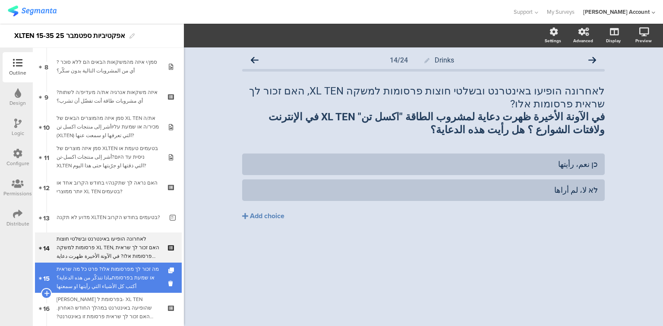
click at [82, 280] on div "מה זכור לך מפרסומות אלו? פרט כל מה שראית או שמעת בפרסומתماذا تتذكّر من هذه الدع…" at bounding box center [110, 278] width 107 height 26
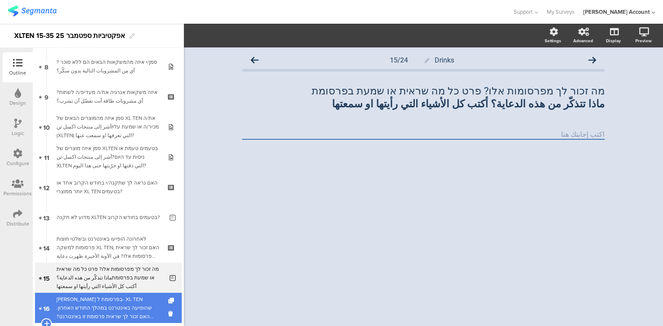
click at [96, 307] on div "[PERSON_NAME] בפרסומת ל- XL TEN שהופיעה באינטרנט במהלך החודש האחרון. האם זכור ל…" at bounding box center [108, 308] width 103 height 26
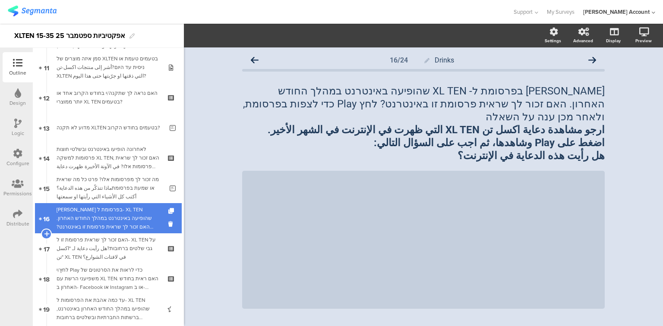
scroll to position [346, 0]
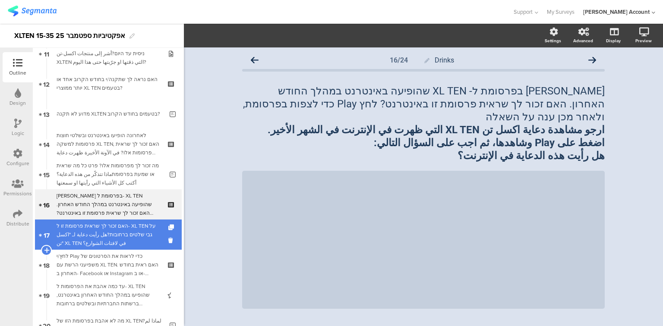
click at [85, 232] on div "האם זכור לך שראית פרסומת זו ל- XL TEN על גבי שלטים ברחובות?هل رأيت دعاية لـ "اك…" at bounding box center [108, 235] width 103 height 26
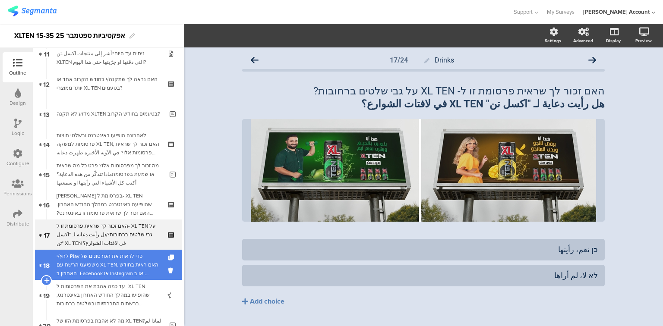
click at [92, 264] on div "לחץ/י Play כדי לראות את הסרטונים של משפיעני הרשת עם XL TEN. האם ראית בחודש האחר…" at bounding box center [108, 265] width 103 height 26
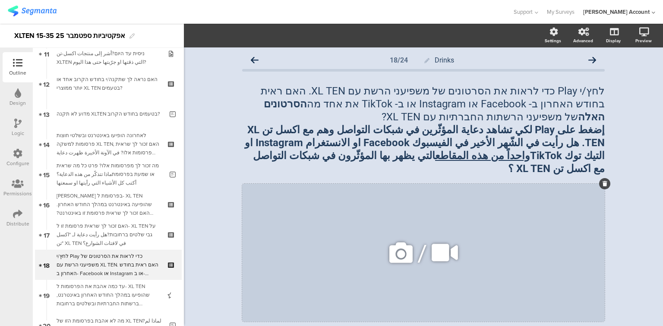
click at [438, 242] on icon at bounding box center [445, 252] width 32 height 29
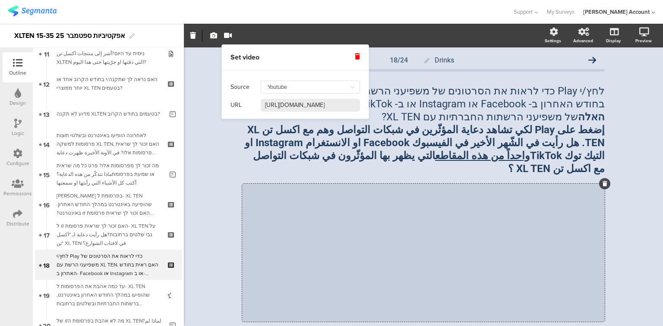
click at [278, 105] on input "https://www.youtube.com/watch?v=U0-FQ5uXvZc" at bounding box center [310, 105] width 99 height 13
click at [278, 106] on input "https://www.youtube.com/watch?v=U0-FQ5uXvZc" at bounding box center [310, 105] width 99 height 13
paste input "tiktok.com/@mohandtaha11/video/7539951004939275528"
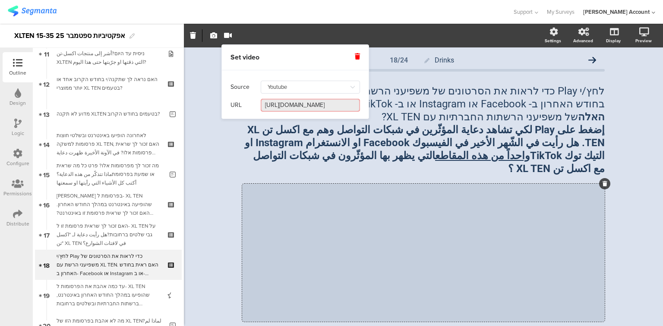
click at [278, 107] on input "https://www.tiktok.com/@mohandtaha11/video/7539951004939275528" at bounding box center [310, 105] width 99 height 13
type input "https://www.tiktok.com/@mohandtaha11/video/7539951004939275528"
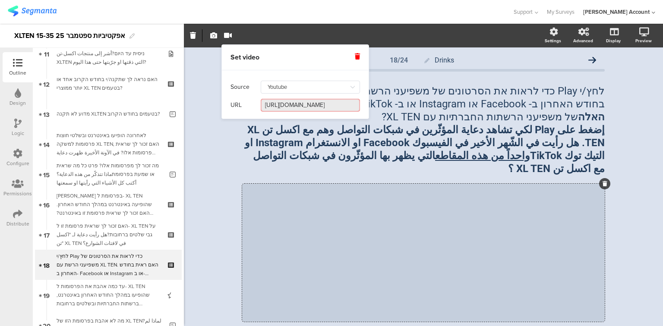
click at [235, 143] on div "Drinks 18/24 לחץ/י Play כדי לראות את הסרטונים של משפיעני הרשת עם XL TEN. האם רא…" at bounding box center [424, 247] width 380 height 400
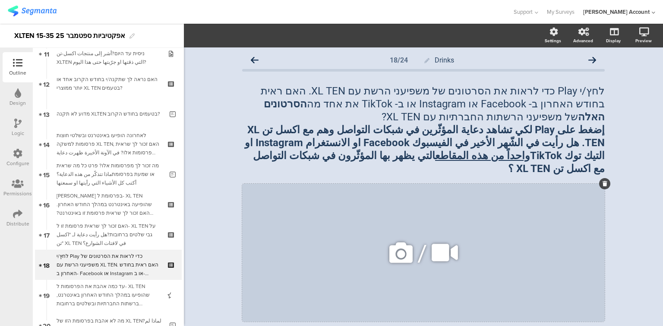
click at [438, 238] on icon at bounding box center [445, 252] width 32 height 29
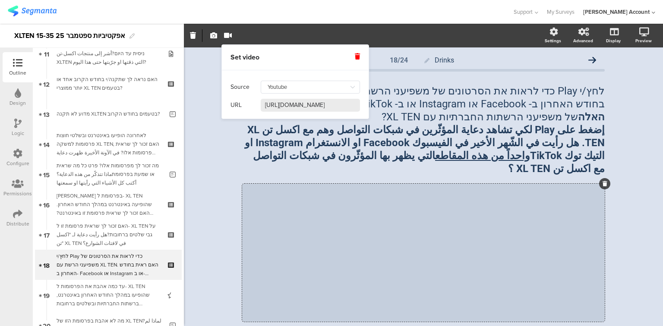
click at [309, 105] on input "https://www.youtube.com/watch?v=U0-FQ5uXvZc" at bounding box center [310, 105] width 99 height 13
type input "https://www..com/watch?v=U0-FQ5uXvZc"
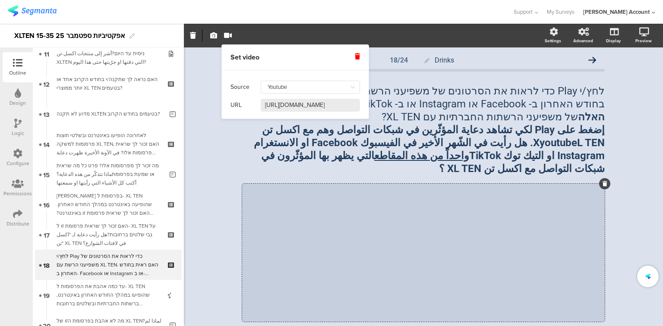
click at [303, 109] on input "https://www.youtube.com/watch?v=U0-FQ5uXvZc" at bounding box center [310, 105] width 99 height 13
click at [303, 107] on input "https://www.youtube.com/watch?v=U0-FQ5uXvZc" at bounding box center [310, 105] width 99 height 13
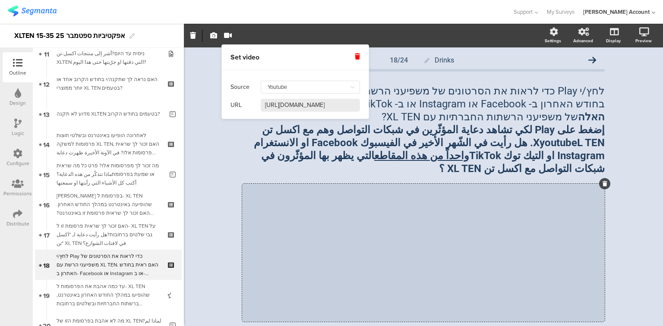
click at [303, 107] on input "https://www.youtube.com/watch?v=U0-FQ5uXvZc" at bounding box center [310, 105] width 99 height 13
paste input "studio.youtube.com/video/MZRJJ-paAIo/edit"
type input "https://studio.youtube.com/video/MZRJJ-paAIo/edit"
click at [221, 158] on div "Drinks 18/24 לחץ/י Play כדי לראות את הסרטונים של משפיעני הרשת עם XL TEN. האם רא…" at bounding box center [423, 247] width 479 height 400
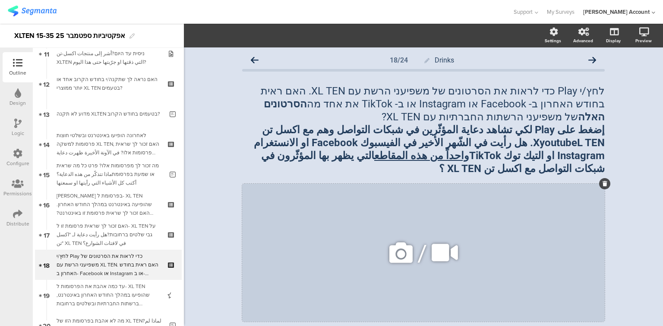
click at [442, 238] on icon at bounding box center [445, 252] width 32 height 29
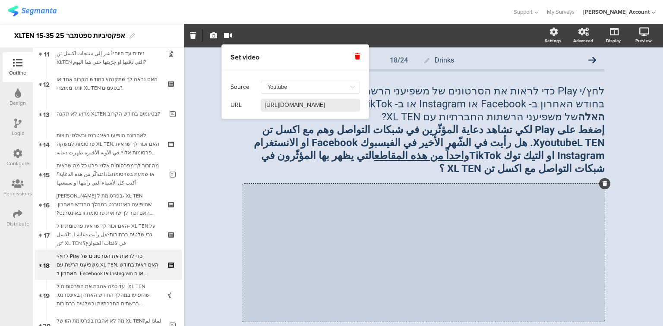
click at [297, 107] on input "https://www.youtube.com/watch?v=U0-FQ5uXvZc" at bounding box center [310, 105] width 99 height 13
paste input "youtu.be/cI_zalFf4e4"
type input "https://www.youtube.com/watch?v=cI_zalFf4e4"
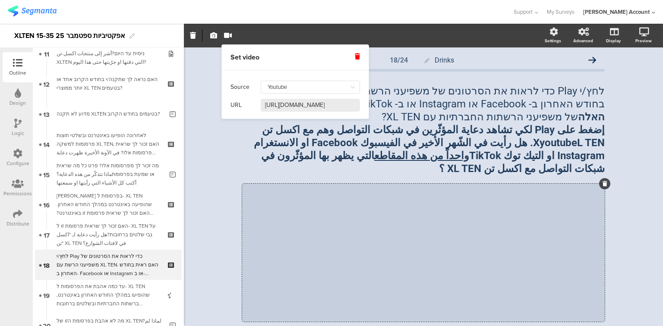
click at [226, 217] on div "Drinks 18/24 לחץ/י Play כדי לראות את הסרטונים של משפיעני הרשת עם XL TEN. האם רא…" at bounding box center [423, 247] width 479 height 400
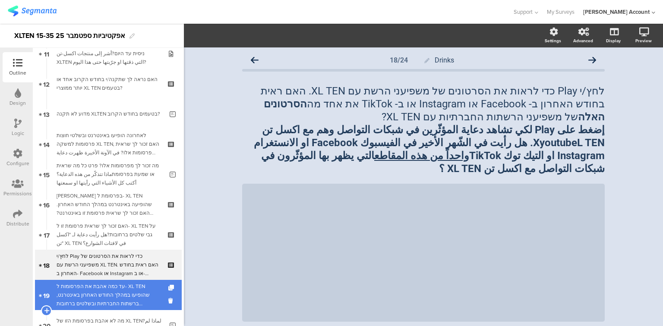
click at [98, 292] on div "עד כמה אהבת את הפרסומות ל- XL TEN שהופיעו במהלך החודש האחרון באינטרנט, ברשתות ה…" at bounding box center [108, 295] width 103 height 26
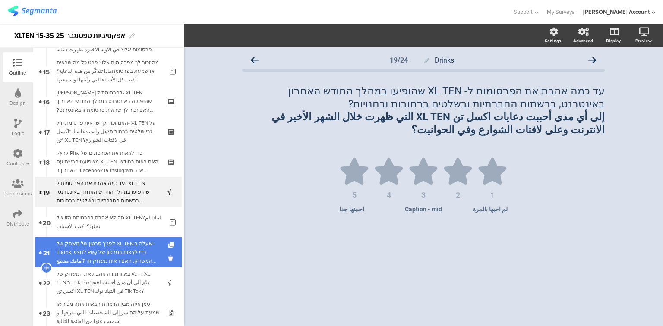
scroll to position [450, 0]
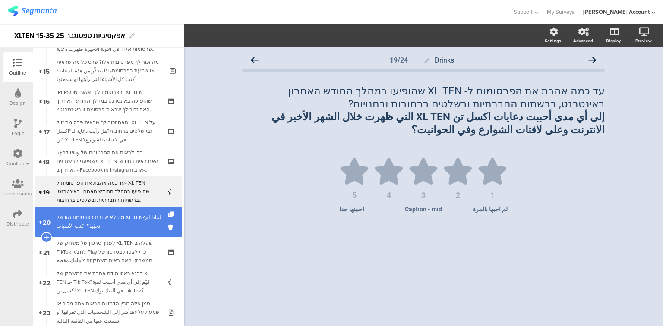
click at [95, 227] on div "מה לא אהבת בפרסומת הזו של XL TEN?لماذا لم تحبّها؟ اكتب الأسباب" at bounding box center [110, 221] width 107 height 17
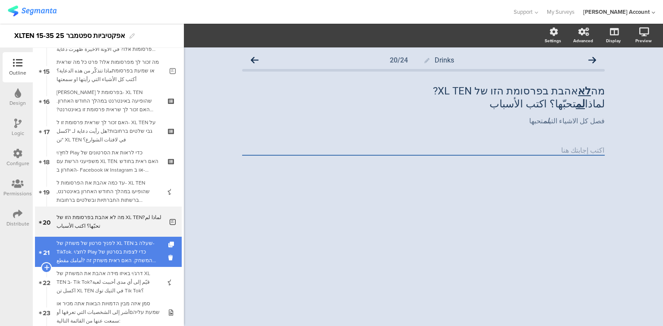
click at [95, 244] on div "לפניך סרטון של משחק של XL TEN שעלה ב- TikTok. לחצ/י Play כדי לצפות בסרטון של המ…" at bounding box center [108, 252] width 103 height 26
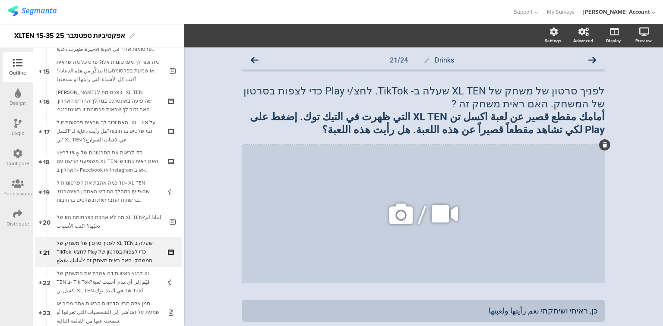
click at [441, 216] on icon at bounding box center [445, 213] width 32 height 29
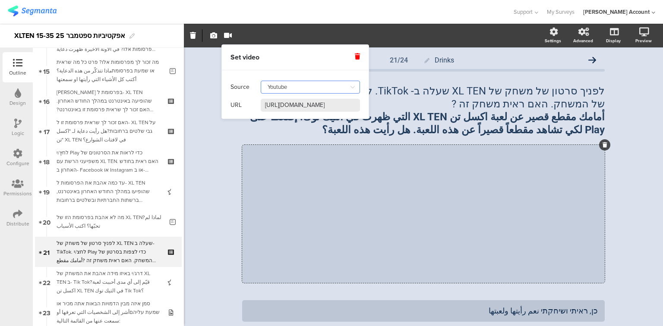
click at [316, 90] on input "Youtube" at bounding box center [310, 87] width 99 height 13
click at [216, 152] on div "Drinks 21/24 לפניך סרטון של משחק של XL TEN שעלה ב- TikTok. לחצ/י Play כדי לצפות…" at bounding box center [423, 240] width 479 height 387
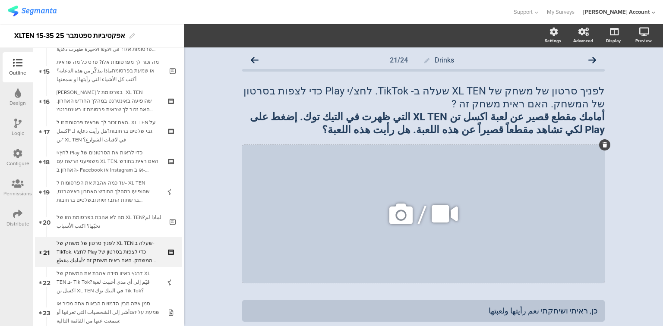
click at [439, 217] on icon at bounding box center [445, 213] width 32 height 29
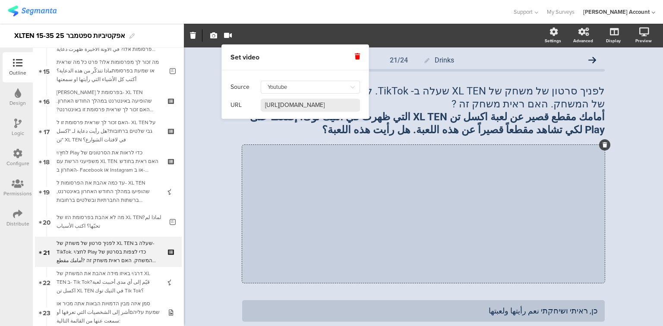
click at [345, 105] on input "https://www.youtube.com/watch?v=t8H_v_Eu4Hg" at bounding box center [310, 105] width 99 height 13
paste input "youtu.be/cI_zalFf4e4"
type input "https://www.youtube.com/watch?v=cI_zalFf4e4"
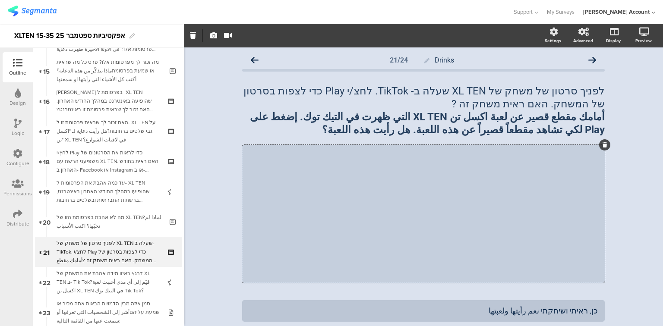
click at [221, 205] on div "Drinks 21/24 לפניך סרטון של משחק של XL TEN שעלה ב- TikTok. לחצ/י Play כדי לצפות…" at bounding box center [423, 240] width 479 height 387
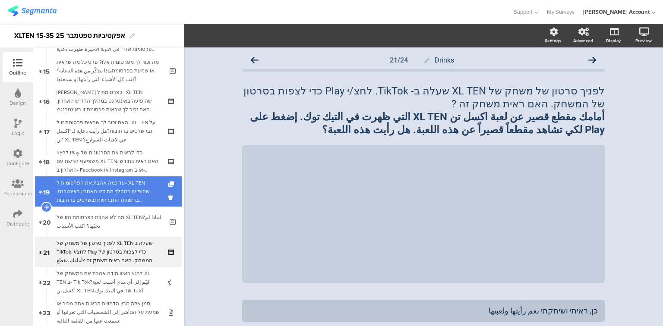
click at [87, 195] on div "עד כמה אהבת את הפרסומות ל- XL TEN שהופיעו במהלך החודש האחרון באינטרנט, ברשתות ה…" at bounding box center [108, 192] width 103 height 26
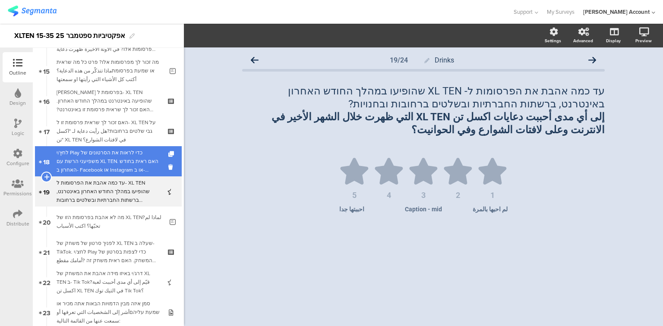
click at [91, 165] on div "לחץ/י Play כדי לראות את הסרטונים של משפיעני הרשת עם XL TEN. האם ראית בחודש האחר…" at bounding box center [108, 161] width 103 height 26
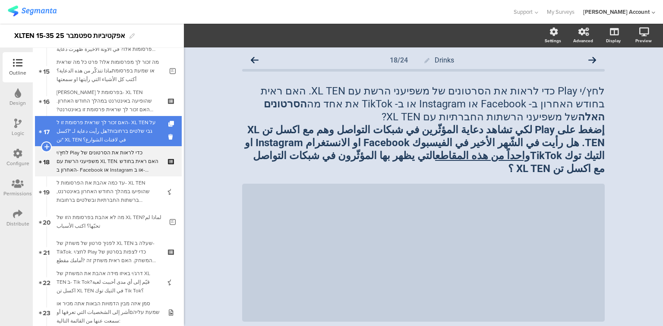
click at [97, 134] on div "האם זכור לך שראית פרסומת זו ל- XL TEN על גבי שלטים ברחובות?هل رأيت دعاية لـ "اك…" at bounding box center [108, 131] width 103 height 26
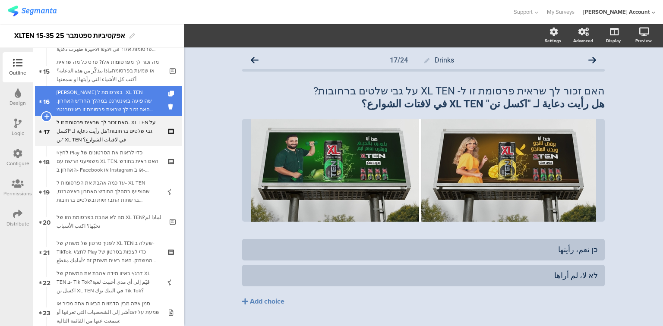
click at [102, 103] on div "[PERSON_NAME] בפרסומת ל- XL TEN שהופיעה באינטרנט במהלך החודש האחרון. האם זכור ל…" at bounding box center [108, 101] width 103 height 26
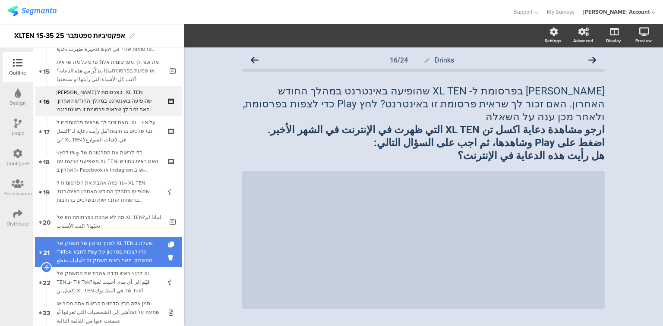
click at [78, 255] on div "לפניך סרטון של משחק של XL TEN שעלה ב- TikTok. לחצ/י Play כדי לצפות בסרטון של המ…" at bounding box center [108, 252] width 103 height 26
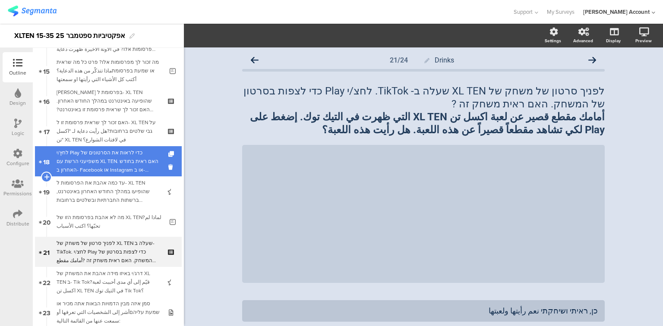
click at [84, 159] on div "לחץ/י Play כדי לראות את הסרטונים של משפיעני הרשת עם XL TEN. האם ראית בחודש האחר…" at bounding box center [108, 161] width 103 height 26
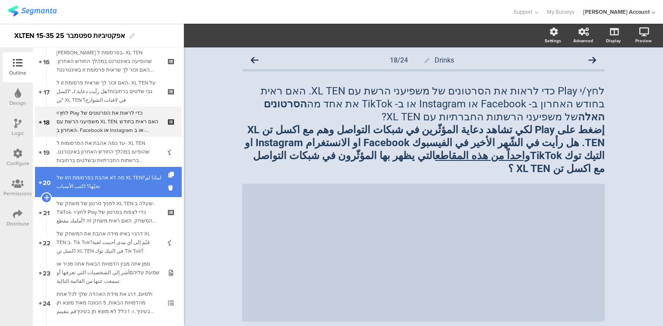
scroll to position [591, 0]
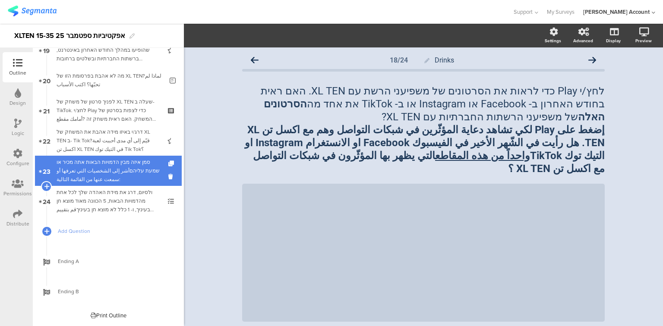
click at [98, 173] on div "סמן איזה מבין הדמויות הבאות אתה מכיר או שמעת עליהםأشر إلى الشخصيات التي تعرفها …" at bounding box center [108, 171] width 103 height 26
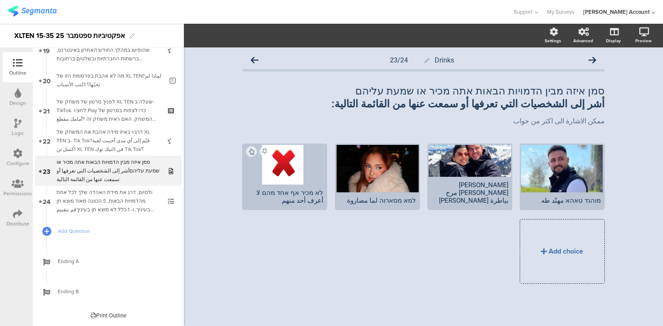
click at [568, 256] on div "Add choice" at bounding box center [562, 252] width 84 height 64
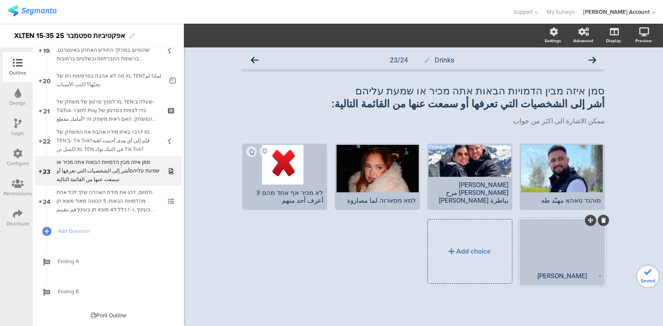
click at [588, 275] on div "- האשם נבארי -هاشم نباري" at bounding box center [562, 276] width 77 height 8
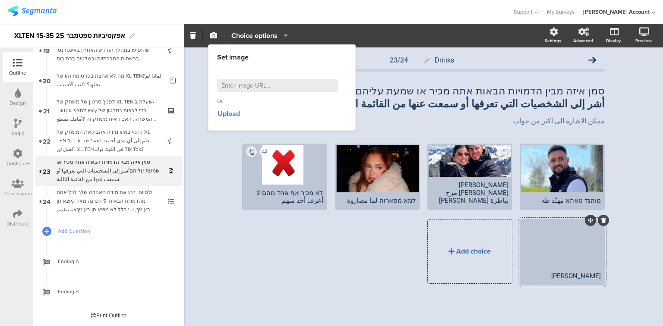
click at [494, 276] on div "Add choice" at bounding box center [470, 252] width 84 height 64
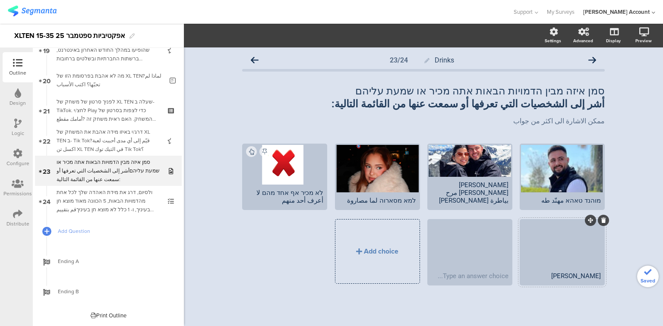
click at [572, 275] on div "האשם נבארי -هاشم نباري" at bounding box center [562, 276] width 77 height 8
click at [402, 276] on div "Add choice" at bounding box center [377, 252] width 84 height 64
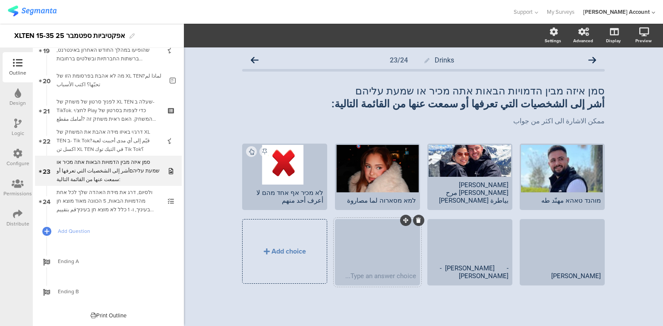
click at [399, 280] on div "Type an answer choice..." at bounding box center [377, 276] width 82 height 16
click at [313, 274] on div "Add choice" at bounding box center [285, 252] width 84 height 64
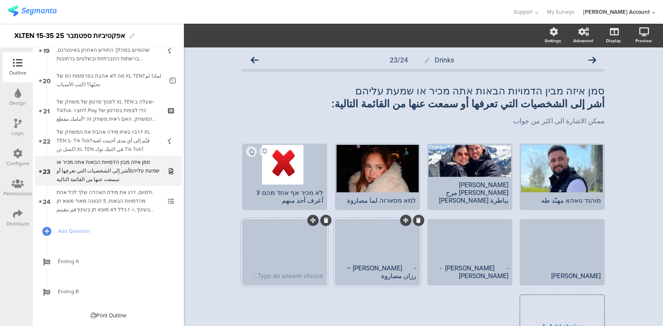
click at [288, 281] on div "Type an answer choice..." at bounding box center [284, 276] width 82 height 16
click at [580, 308] on div "Add choice" at bounding box center [562, 327] width 84 height 64
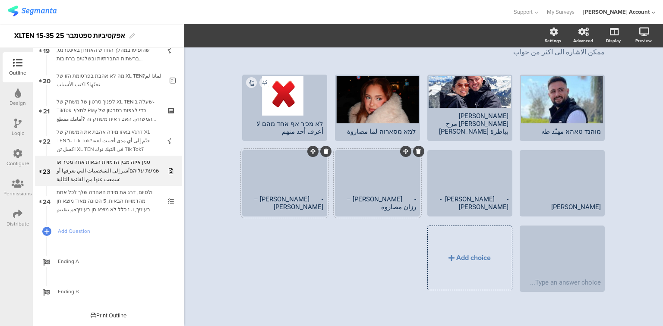
scroll to position [69, 0]
click at [539, 276] on div "Type an answer choice..." at bounding box center [562, 282] width 82 height 16
click at [483, 280] on div "Add choice" at bounding box center [470, 258] width 84 height 64
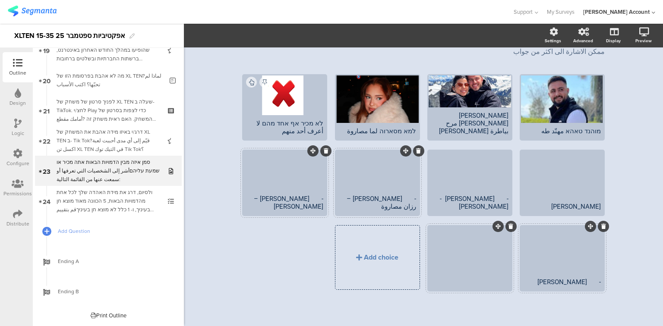
click at [468, 282] on div at bounding box center [469, 282] width 77 height 8
click at [494, 278] on div "- יוסף אבוליל- يوسف أبوليل" at bounding box center [469, 282] width 77 height 8
click at [586, 282] on div "- שריף מרואת -شريف مروات" at bounding box center [562, 282] width 77 height 8
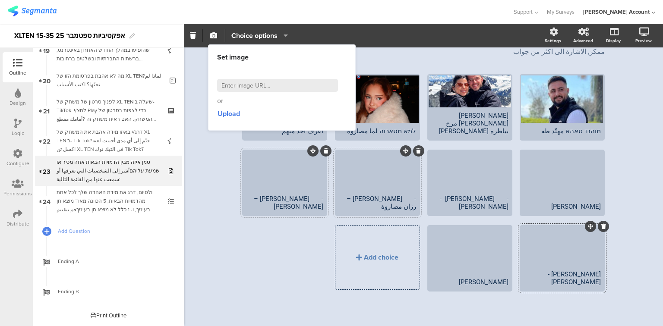
click at [309, 207] on div "- מוחמד חטיב – محمد خطيب" at bounding box center [284, 203] width 77 height 16
click at [402, 198] on div "- רזאן מסארוה – رزان مصاروة" at bounding box center [377, 203] width 77 height 16
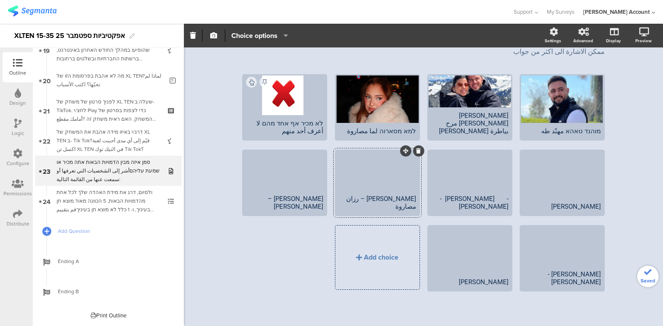
click at [382, 205] on div "רזאן מסארוה – رزان مصاروة" at bounding box center [377, 203] width 77 height 16
click at [470, 206] on div "- ליאן כיאל - ليان كيال" at bounding box center [469, 203] width 77 height 16
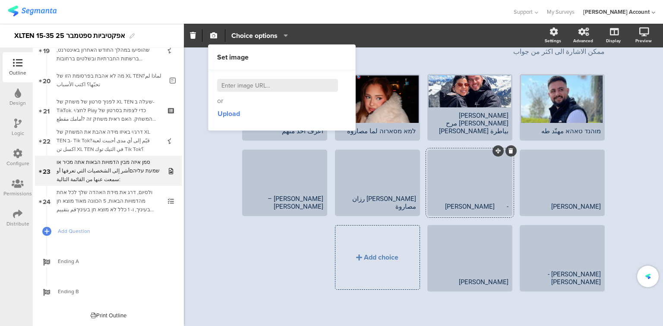
click at [508, 206] on div "- ליאן כיאל ليان كيال" at bounding box center [470, 207] width 82 height 16
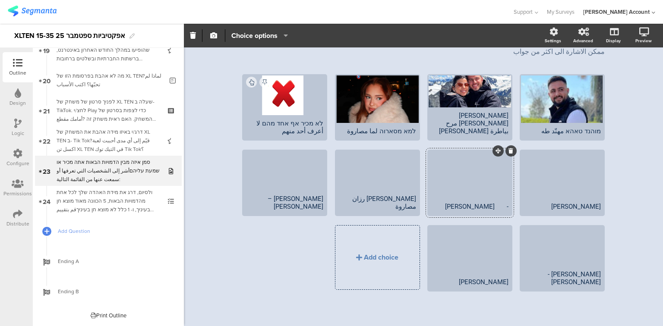
click at [505, 206] on div "- ליאן כיאל ليان كيال" at bounding box center [469, 207] width 77 height 8
click at [294, 205] on div "מוחמד חטיב – محمد خطيب" at bounding box center [284, 203] width 77 height 16
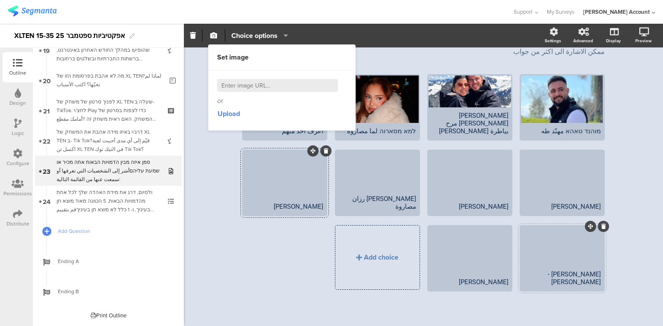
click at [570, 281] on div "שריף מרואת -شريف مروات" at bounding box center [562, 279] width 77 height 16
click at [480, 282] on div "יוסף אבוליל- يوسف أبوليل" at bounding box center [469, 282] width 77 height 8
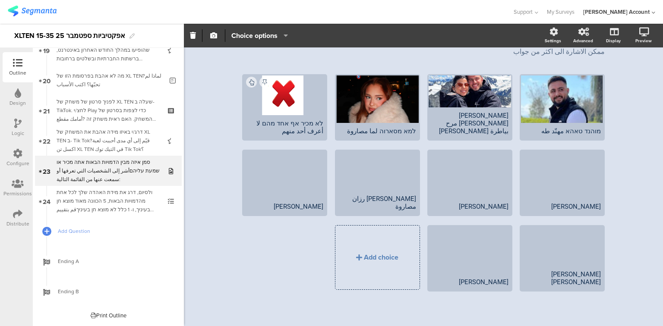
click at [225, 180] on div "Drinks 23/24 סמן איזה מבין הדמויות הבאות אתה מכיר או שמעת עליהם أشر إلى الشخصيا…" at bounding box center [423, 153] width 479 height 350
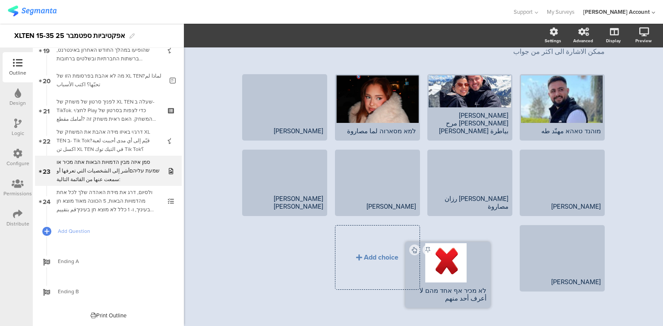
drag, startPoint x: 309, startPoint y: 76, endPoint x: 477, endPoint y: 242, distance: 235.9
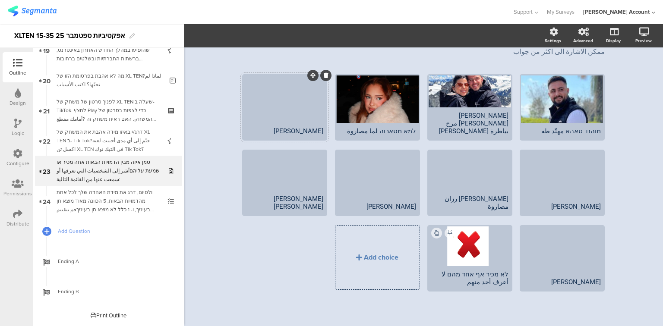
click at [290, 107] on div at bounding box center [284, 99] width 82 height 47
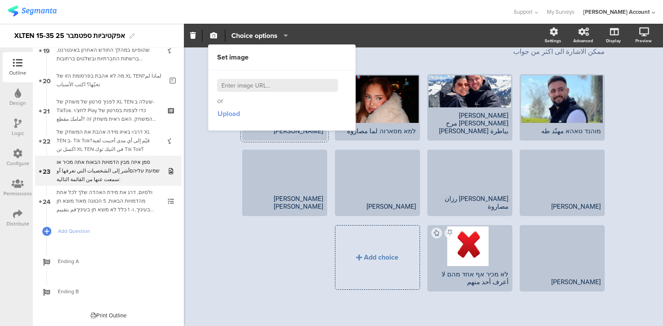
click at [226, 112] on span "Upload" at bounding box center [229, 114] width 22 height 10
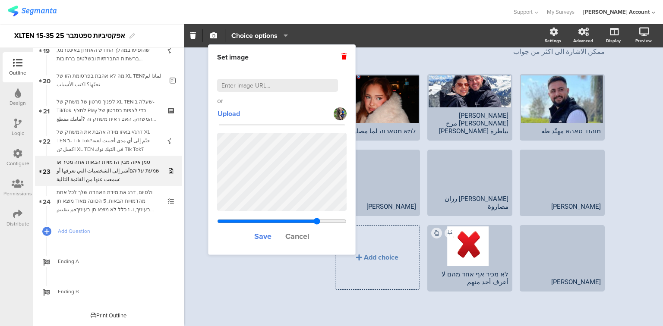
drag, startPoint x: 261, startPoint y: 221, endPoint x: 316, endPoint y: 226, distance: 55.9
click at [316, 225] on input "range" at bounding box center [281, 221] width 129 height 7
drag, startPoint x: 318, startPoint y: 220, endPoint x: 345, endPoint y: 224, distance: 27.5
type input "1.88295761381476"
click at [345, 224] on input "range" at bounding box center [281, 221] width 129 height 7
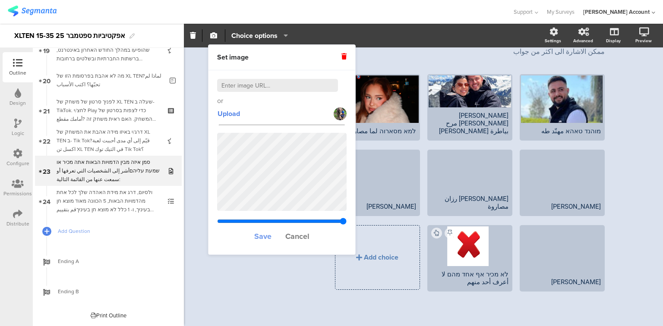
click at [261, 237] on span "Save" at bounding box center [262, 236] width 17 height 11
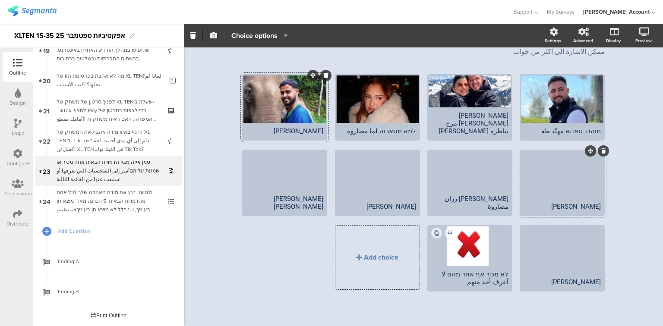
click at [543, 176] on div at bounding box center [562, 174] width 82 height 47
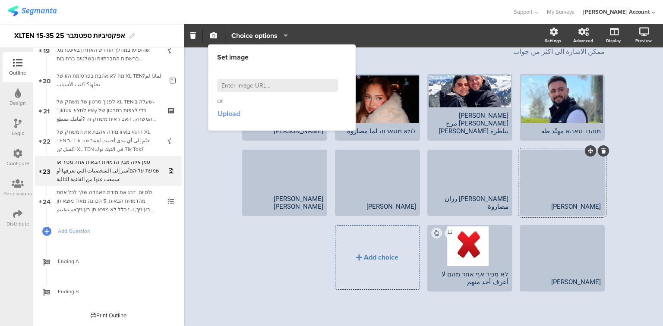
click at [231, 115] on span "Upload" at bounding box center [229, 114] width 22 height 10
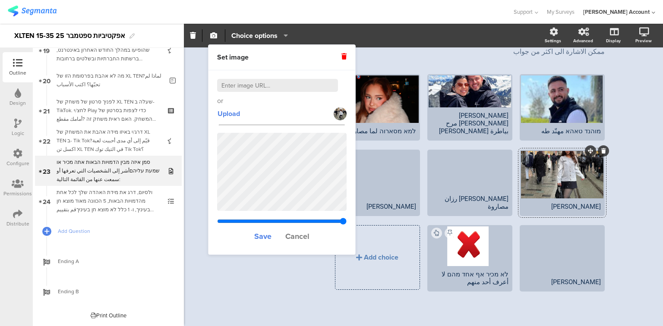
drag, startPoint x: 262, startPoint y: 222, endPoint x: 347, endPoint y: 204, distance: 86.5
type input "1.97342105263158"
click at [347, 225] on input "range" at bounding box center [281, 221] width 129 height 7
click at [269, 211] on div "Save Cancel" at bounding box center [281, 188] width 129 height 118
click at [261, 237] on span "Save" at bounding box center [262, 236] width 17 height 11
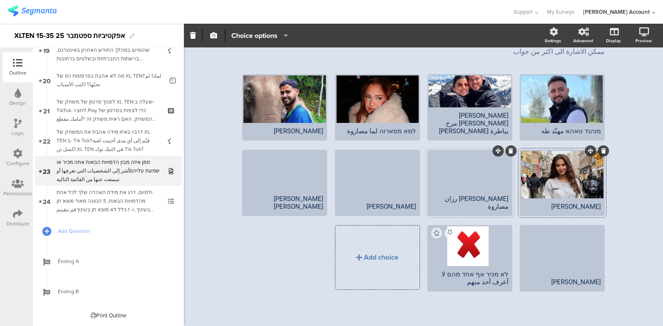
click at [458, 191] on div at bounding box center [470, 171] width 82 height 40
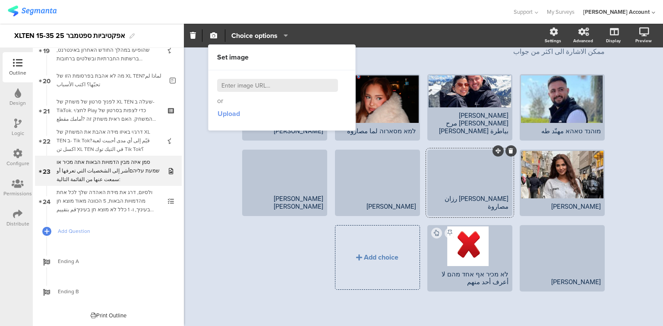
click at [228, 113] on span "Upload" at bounding box center [229, 114] width 22 height 10
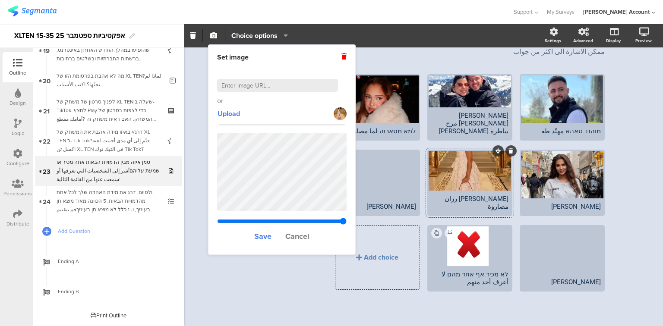
drag, startPoint x: 262, startPoint y: 221, endPoint x: 379, endPoint y: 234, distance: 117.8
click at [347, 225] on input "range" at bounding box center [281, 221] width 129 height 7
click at [292, 242] on div "Save Cancel" at bounding box center [281, 188] width 129 height 118
drag, startPoint x: 341, startPoint y: 221, endPoint x: 328, endPoint y: 220, distance: 13.0
type input "2.16805940594059"
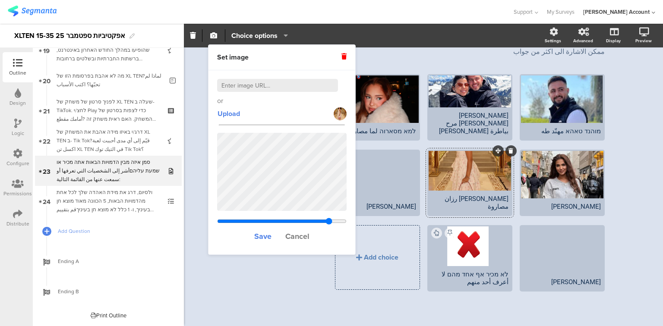
click at [328, 220] on input "range" at bounding box center [281, 221] width 129 height 7
click at [262, 235] on span "Save" at bounding box center [262, 236] width 17 height 11
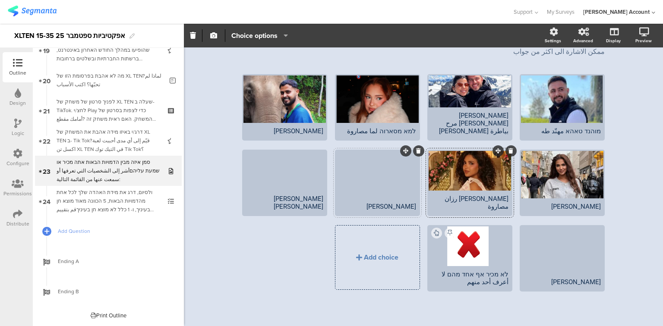
click at [376, 174] on div at bounding box center [377, 174] width 82 height 47
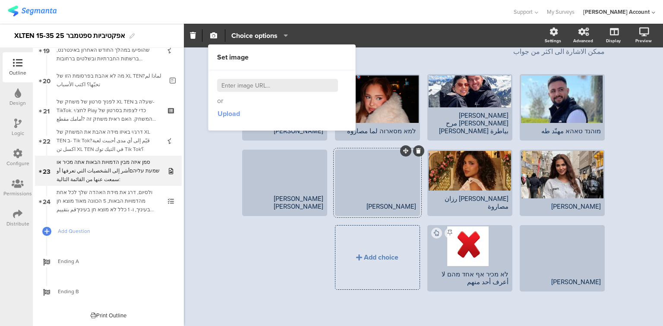
click at [234, 112] on span "Upload" at bounding box center [229, 114] width 22 height 10
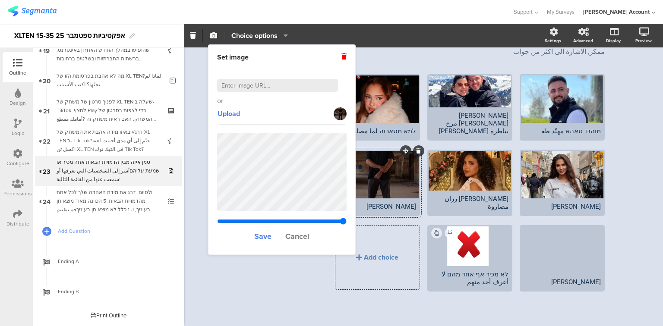
drag, startPoint x: 260, startPoint y: 221, endPoint x: 365, endPoint y: 218, distance: 104.9
type input "2.28542857142857"
click at [347, 225] on input "range" at bounding box center [281, 221] width 129 height 7
click at [297, 222] on div "Save Cancel" at bounding box center [281, 188] width 129 height 118
click at [262, 236] on span "Save" at bounding box center [262, 236] width 17 height 11
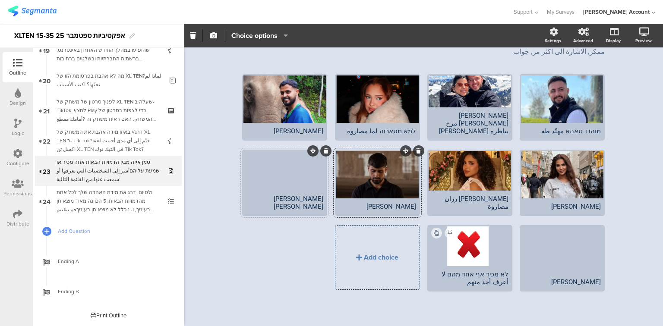
click at [276, 183] on div at bounding box center [284, 171] width 82 height 40
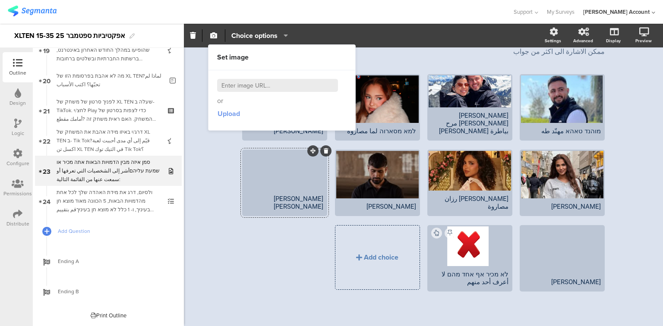
click at [228, 112] on span "Upload" at bounding box center [229, 114] width 22 height 10
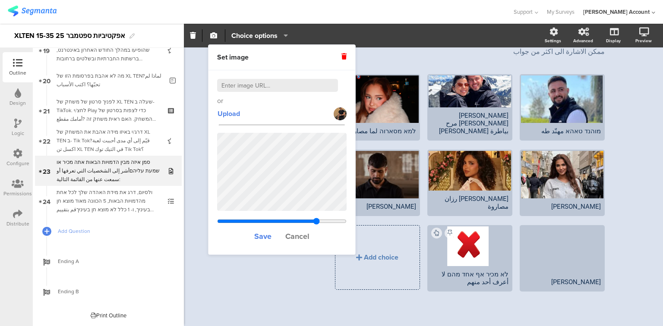
drag, startPoint x: 260, startPoint y: 221, endPoint x: 309, endPoint y: 213, distance: 49.0
click at [316, 225] on input "range" at bounding box center [281, 221] width 129 height 7
click at [273, 211] on div "Save Cancel" at bounding box center [281, 188] width 129 height 118
drag, startPoint x: 316, startPoint y: 221, endPoint x: 304, endPoint y: 219, distance: 12.3
type input "1.47765266558966"
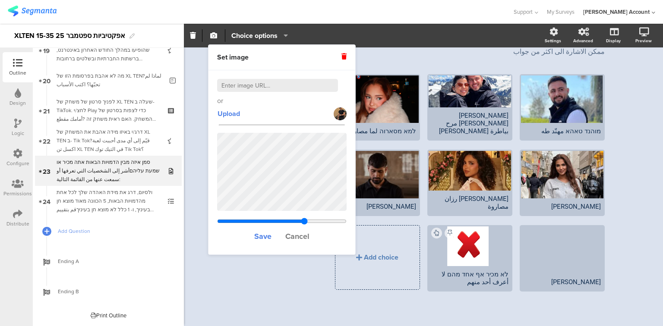
click at [304, 219] on input "range" at bounding box center [281, 221] width 129 height 7
click at [264, 234] on span "Save" at bounding box center [262, 236] width 17 height 11
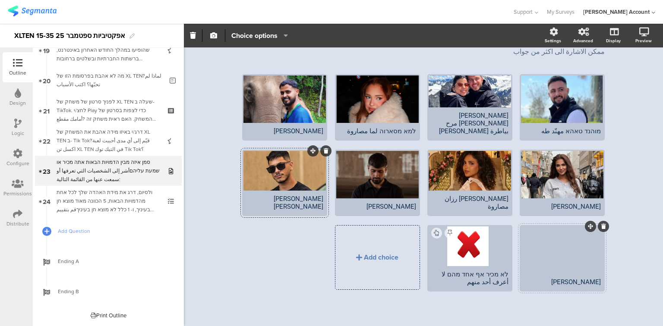
click at [553, 268] on div at bounding box center [562, 250] width 82 height 47
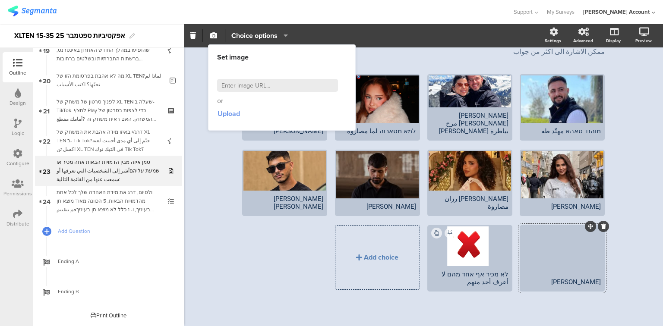
click at [232, 115] on span "Upload" at bounding box center [229, 114] width 22 height 10
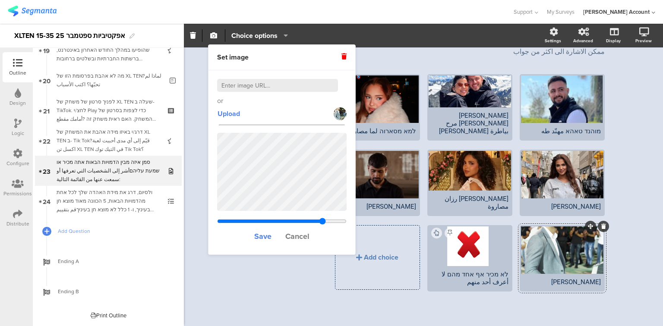
drag, startPoint x: 260, startPoint y: 220, endPoint x: 322, endPoint y: 226, distance: 62.0
click at [322, 225] on input "range" at bounding box center [281, 221] width 129 height 7
click at [266, 221] on div "Save Cancel" at bounding box center [281, 188] width 129 height 118
drag, startPoint x: 321, startPoint y: 219, endPoint x: 298, endPoint y: 221, distance: 22.5
click at [298, 221] on input "range" at bounding box center [281, 221] width 129 height 7
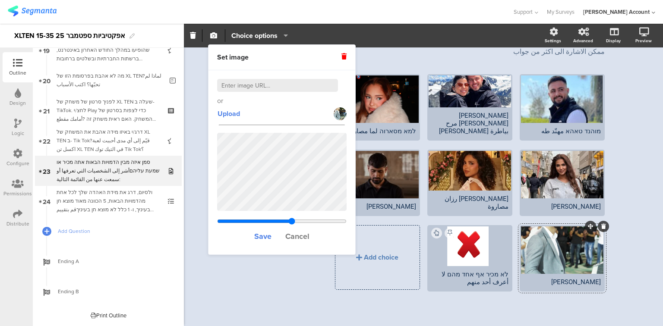
drag, startPoint x: 299, startPoint y: 220, endPoint x: 292, endPoint y: 219, distance: 7.0
click at [292, 219] on input "range" at bounding box center [281, 221] width 129 height 7
drag, startPoint x: 290, startPoint y: 220, endPoint x: 280, endPoint y: 218, distance: 10.9
type input "1.21423393739703"
click at [280, 218] on input "range" at bounding box center [281, 221] width 129 height 7
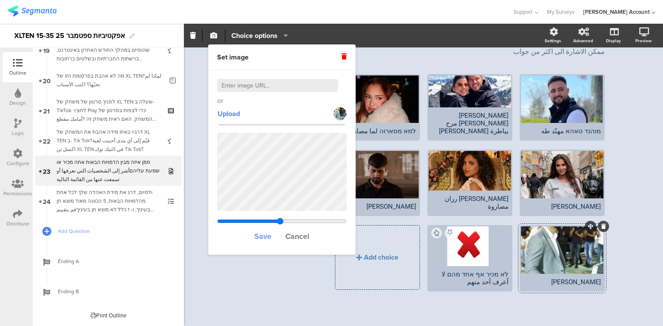
click at [265, 236] on span "Save" at bounding box center [262, 236] width 17 height 11
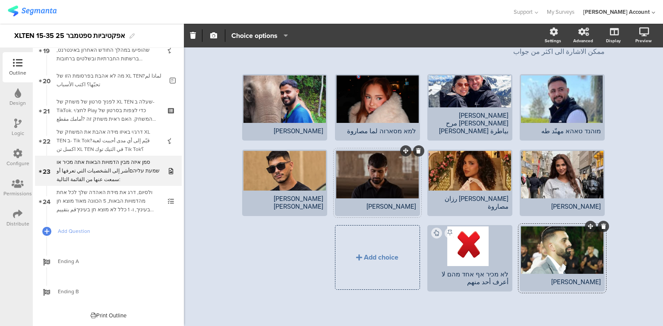
drag, startPoint x: 385, startPoint y: 206, endPoint x: 357, endPoint y: 203, distance: 29.1
click at [357, 203] on div "מוחמד חטיב محمد خطيب" at bounding box center [377, 207] width 77 height 8
copy div "محمد خطيب"
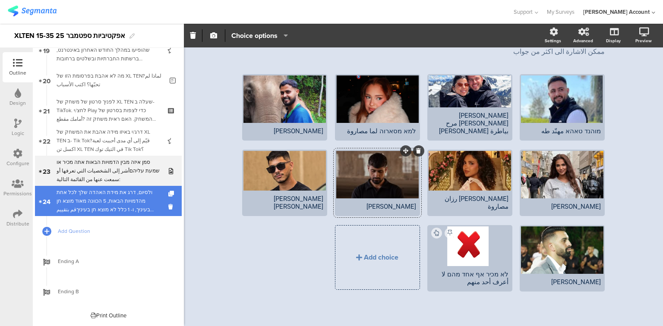
click at [98, 204] on div "ולסיום, דרג את מידת האהדה שלך לכל אחת מהדמויות הבאות, 5 הכוונה מאוד מוצא חן בעי…" at bounding box center [108, 201] width 103 height 26
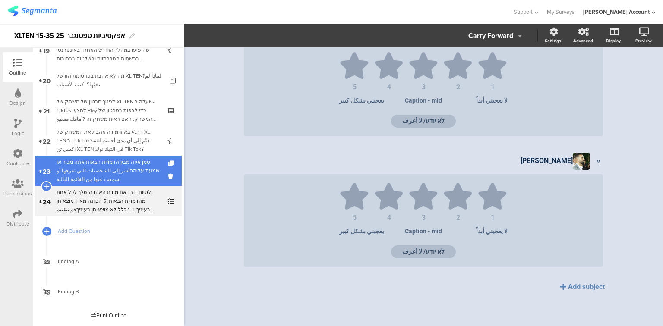
click at [128, 173] on div "סמן איזה מבין הדמויות הבאות אתה מכיר או שמעת עליהםأشر إلى الشخصيات التي تعرفها …" at bounding box center [108, 171] width 103 height 26
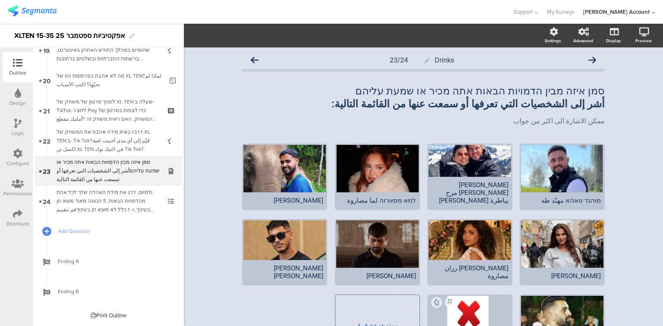
click at [13, 119] on div "Logic" at bounding box center [18, 128] width 30 height 30
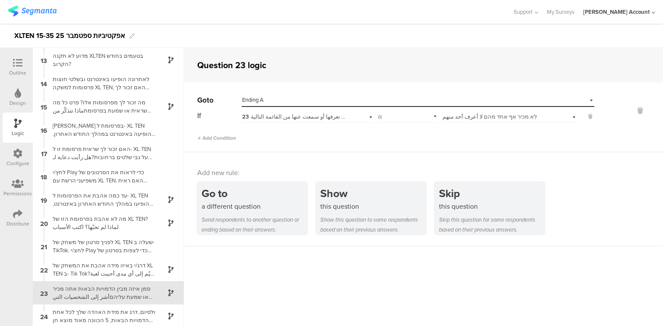
scroll to position [281, 0]
click at [101, 314] on div "ולסיום, דרג את מידת האהדה שלך לכל אחת מהדמויות הבאות, 5 הכוונה מאוד מוצא חן בעי…" at bounding box center [101, 314] width 108 height 16
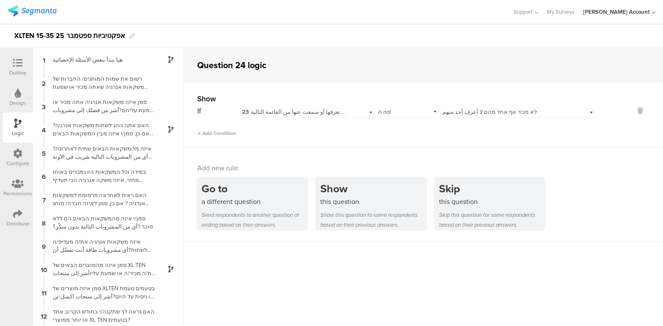
click at [14, 188] on icon at bounding box center [18, 183] width 12 height 9
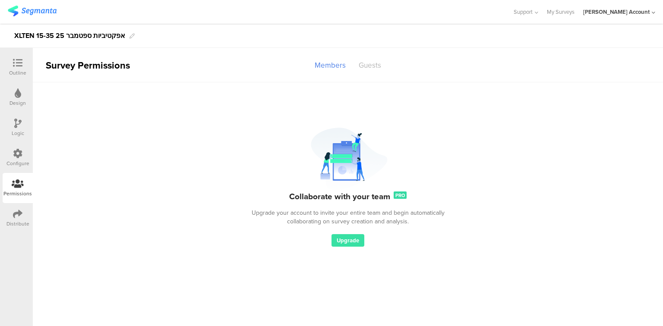
click at [369, 67] on div "Guests" at bounding box center [369, 65] width 35 height 15
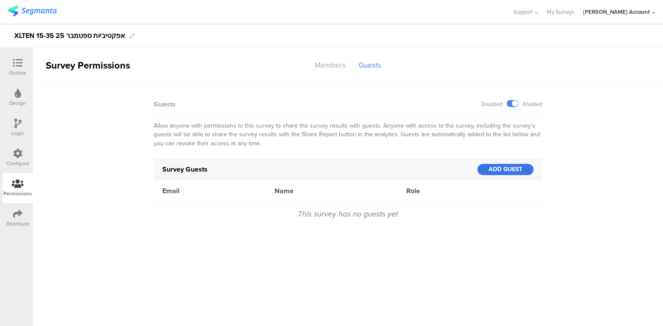
click at [505, 170] on div "ADD GUEST" at bounding box center [505, 169] width 56 height 11
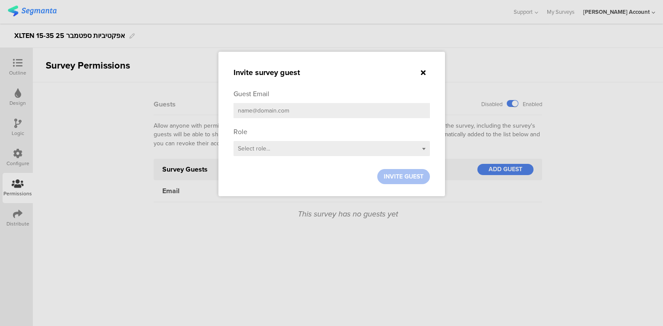
click at [289, 111] on input "email" at bounding box center [332, 110] width 196 height 15
click at [275, 112] on input "hishamj" at bounding box center [332, 110] width 196 height 15
type input "hishamj@netvision.net.il"
click at [274, 152] on div "Select role..." at bounding box center [332, 148] width 196 height 15
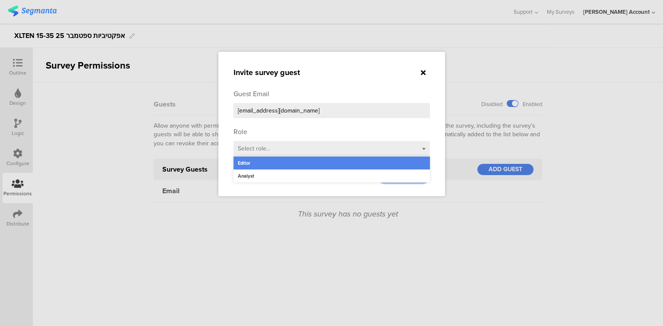
click at [274, 162] on div "Editor" at bounding box center [332, 163] width 196 height 13
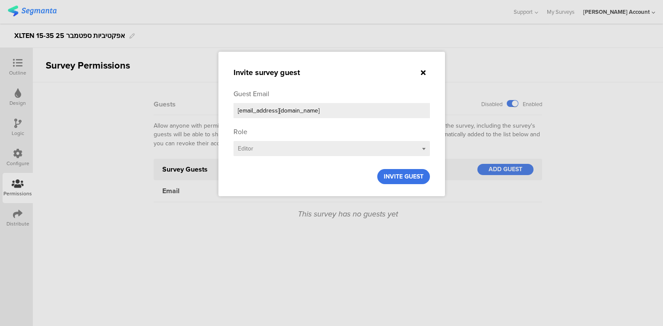
click at [401, 179] on span "INVITE GUEST" at bounding box center [404, 176] width 40 height 9
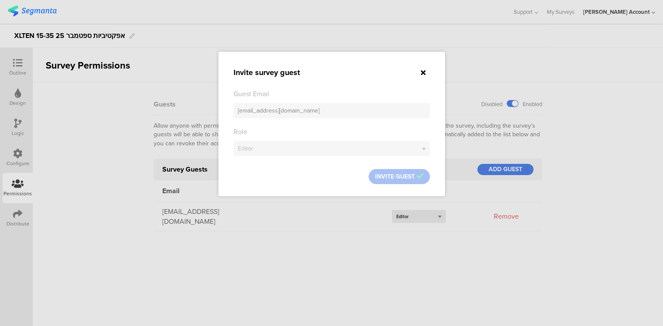
click at [350, 267] on div at bounding box center [331, 163] width 663 height 326
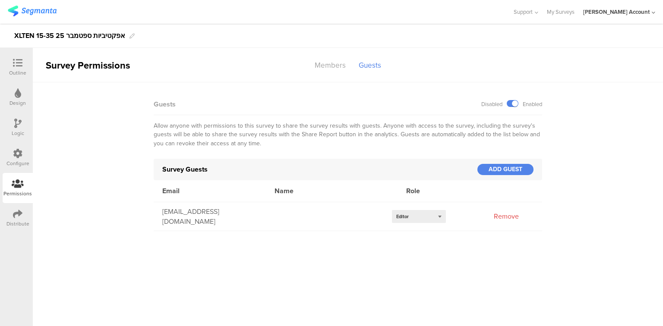
click at [502, 216] on div "Remove" at bounding box center [506, 217] width 43 height 10
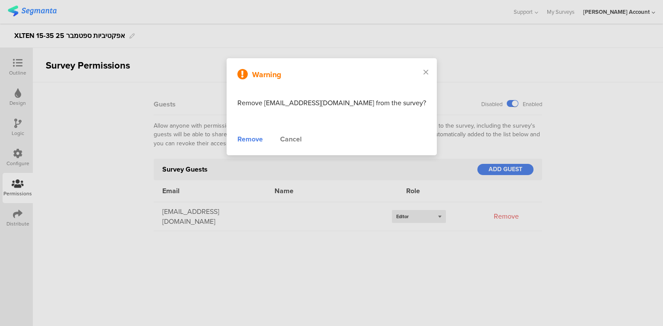
click at [260, 139] on div "Remove" at bounding box center [249, 139] width 25 height 10
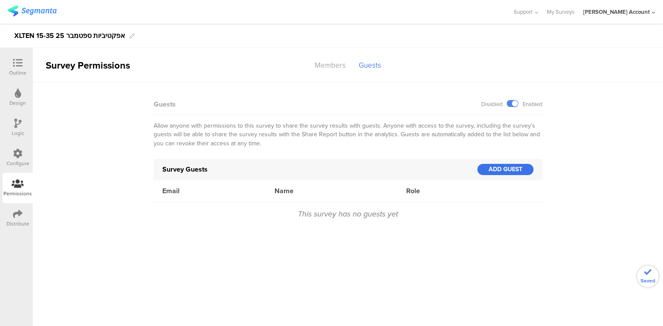
click at [513, 170] on div "ADD GUEST" at bounding box center [505, 169] width 56 height 11
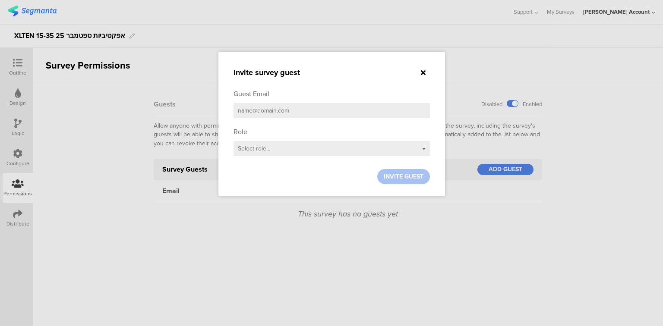
click at [275, 113] on input "email" at bounding box center [332, 110] width 196 height 15
paste input "[EMAIL_ADDRESS][DOMAIN_NAME]"
type input "[EMAIL_ADDRESS][DOMAIN_NAME]"
click at [288, 148] on div "Select role..." at bounding box center [332, 148] width 196 height 15
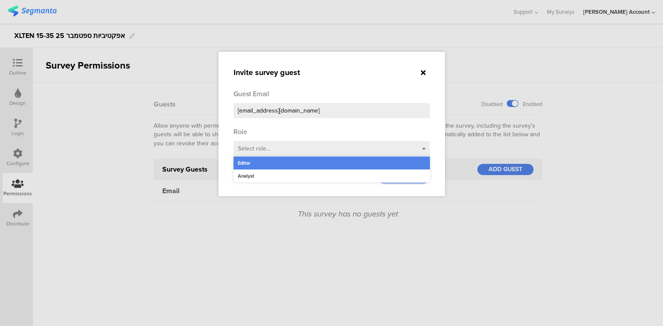
click at [290, 162] on div "Editor" at bounding box center [332, 163] width 196 height 13
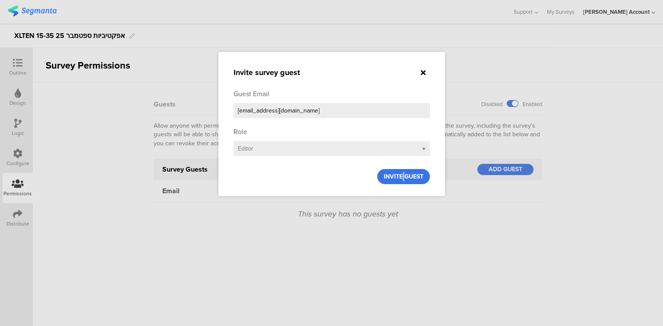
click at [403, 176] on span "INVITE GUEST" at bounding box center [404, 176] width 40 height 9
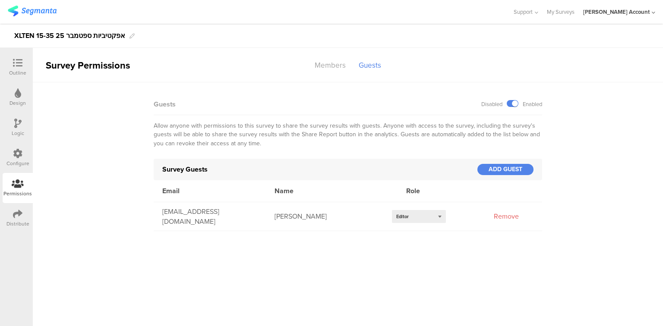
click at [13, 56] on div "Outline" at bounding box center [18, 67] width 30 height 30
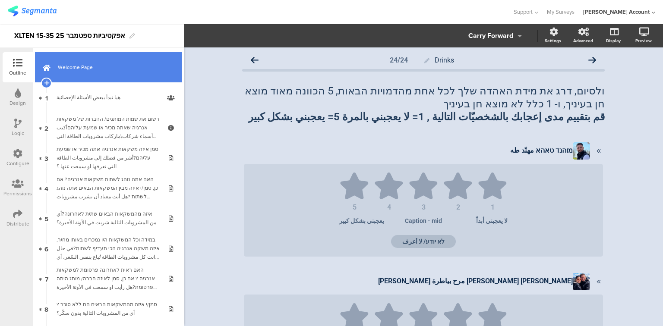
click at [100, 65] on span "Welcome Page" at bounding box center [113, 67] width 111 height 9
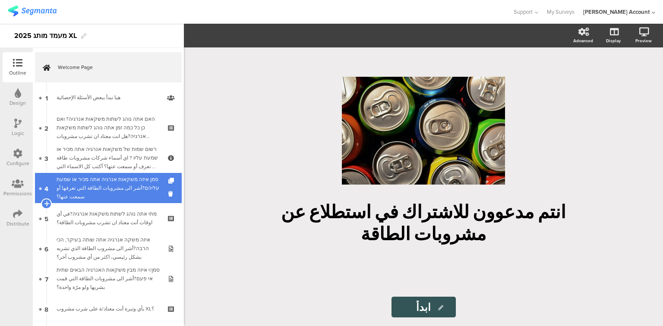
click at [111, 183] on div "סמן איזה משקאות אנרגיה אתה מכיר או שמעת עליהם?أشر الى مشروبات الطاقة التي تعرفه…" at bounding box center [108, 188] width 103 height 26
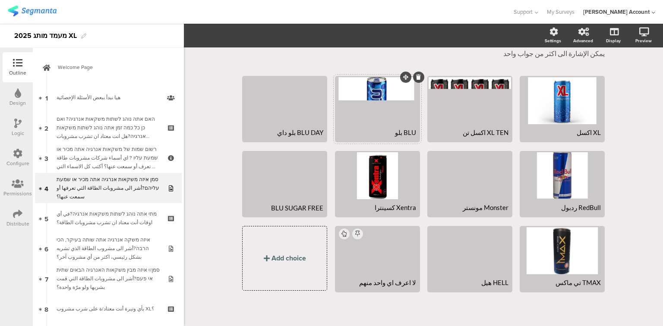
scroll to position [69, 0]
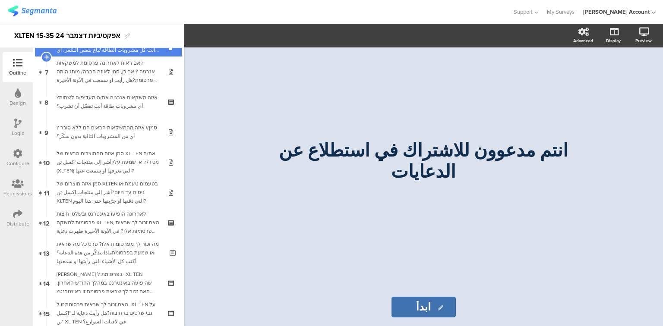
scroll to position [380, 0]
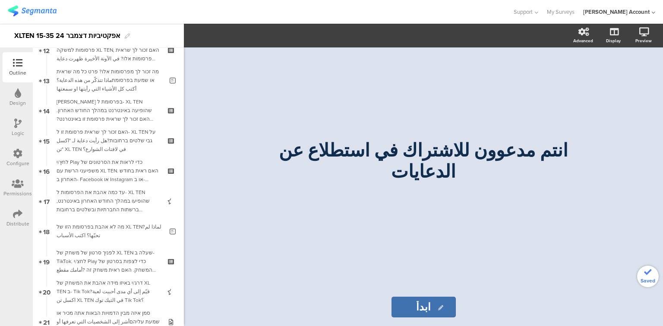
click at [85, 173] on div "לחץ/י Play כדי לראות את הסרטונים של משפיעני הרשת עם XL TEN. האם ראית בחודש האחר…" at bounding box center [108, 171] width 103 height 26
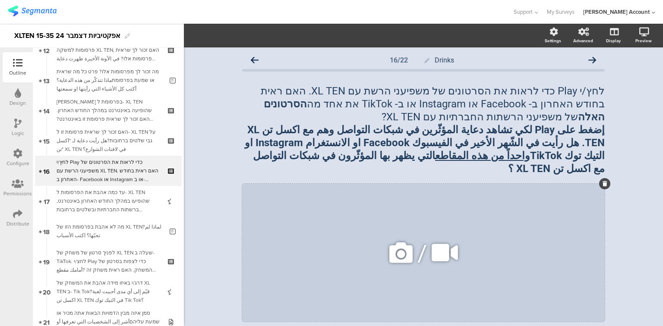
click at [445, 240] on icon at bounding box center [445, 252] width 32 height 29
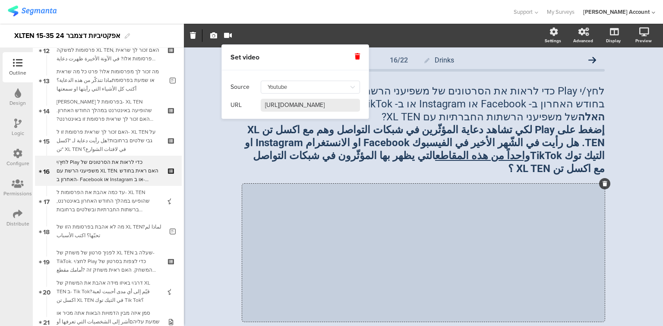
click at [305, 107] on input "https://www.youtube.com/watch?v=U0-FQ5uXvZc" at bounding box center [310, 105] width 99 height 13
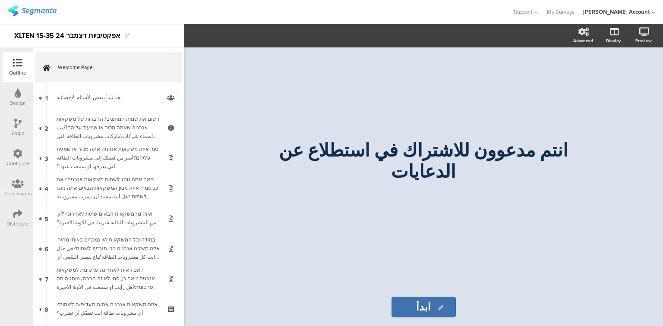
click at [14, 186] on icon at bounding box center [18, 183] width 12 height 9
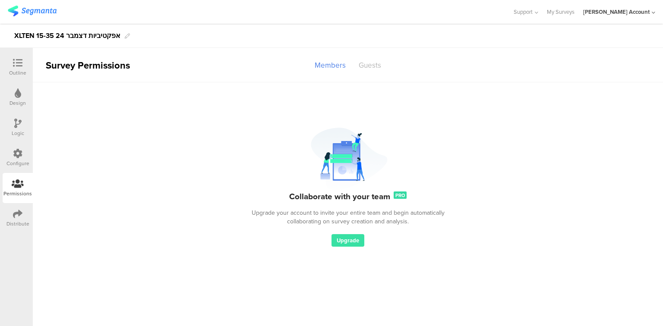
click at [373, 66] on div "Guests" at bounding box center [369, 65] width 35 height 15
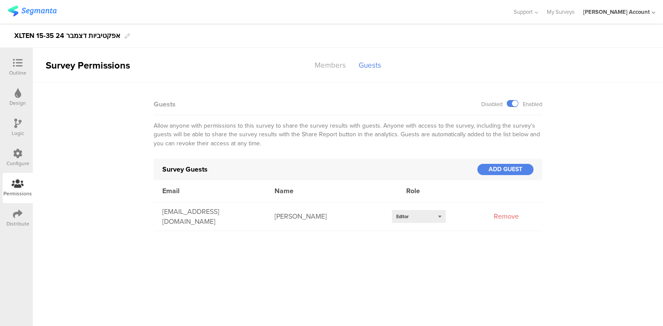
click at [200, 214] on div "[EMAIL_ADDRESS][DOMAIN_NAME]" at bounding box center [210, 217] width 112 height 20
copy div "[EMAIL_ADDRESS][DOMAIN_NAME]"
